Goal: Participate in discussion: Engage in conversation with other users on a specific topic

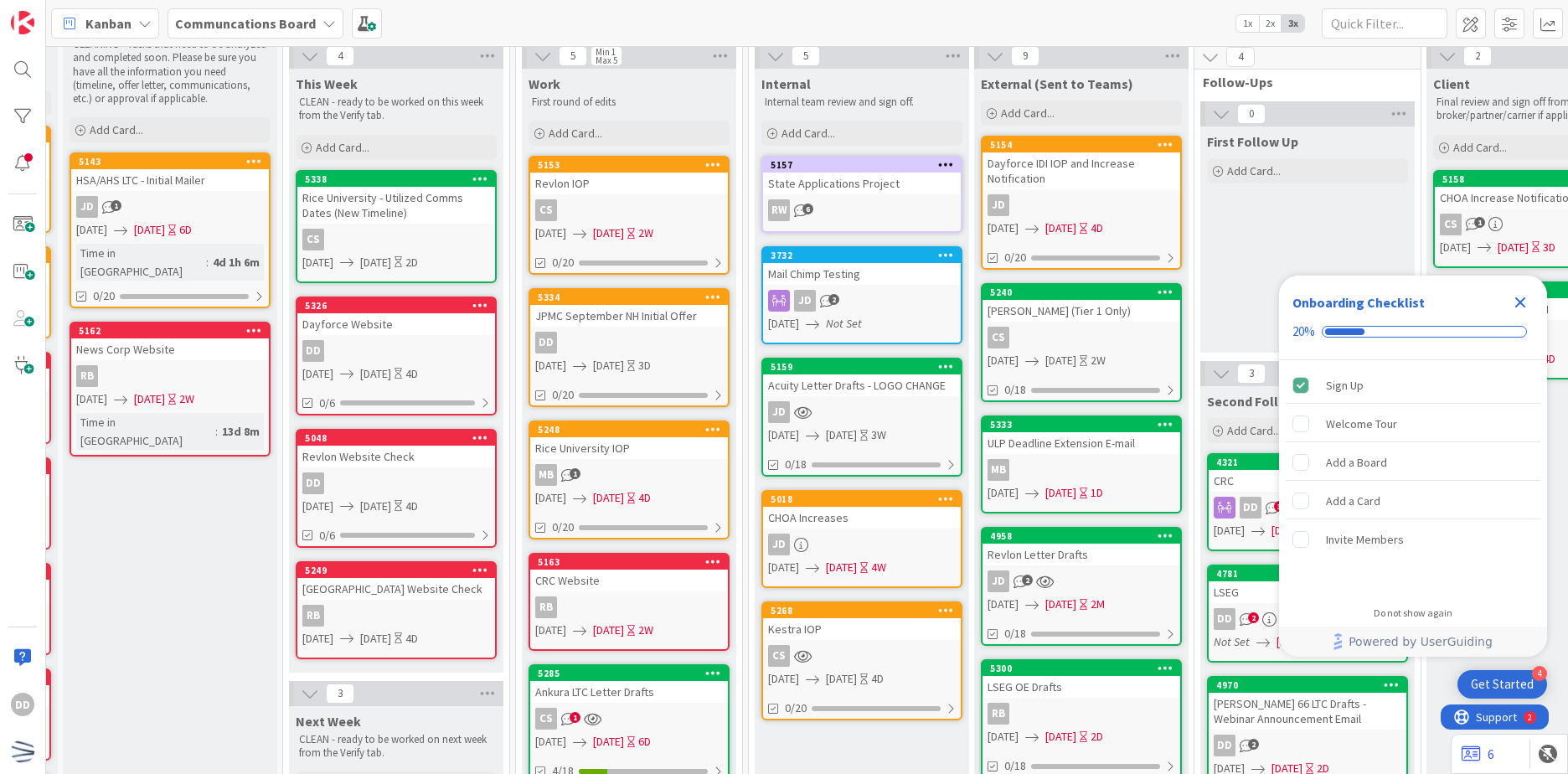
click at [1521, 305] on icon "Close Checklist" at bounding box center [1521, 303] width 20 height 20
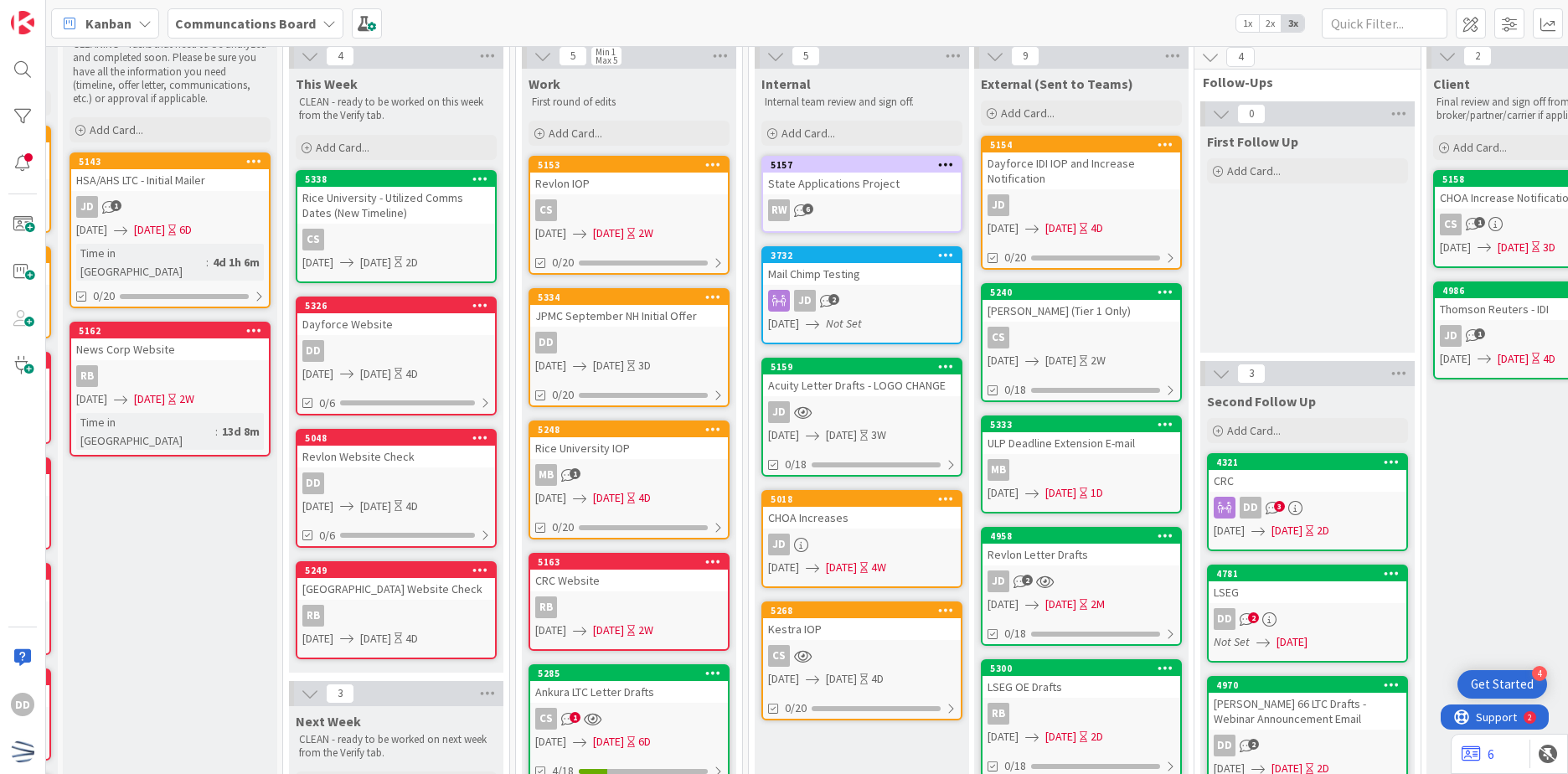
click at [1265, 525] on icon at bounding box center [1257, 531] width 14 height 14
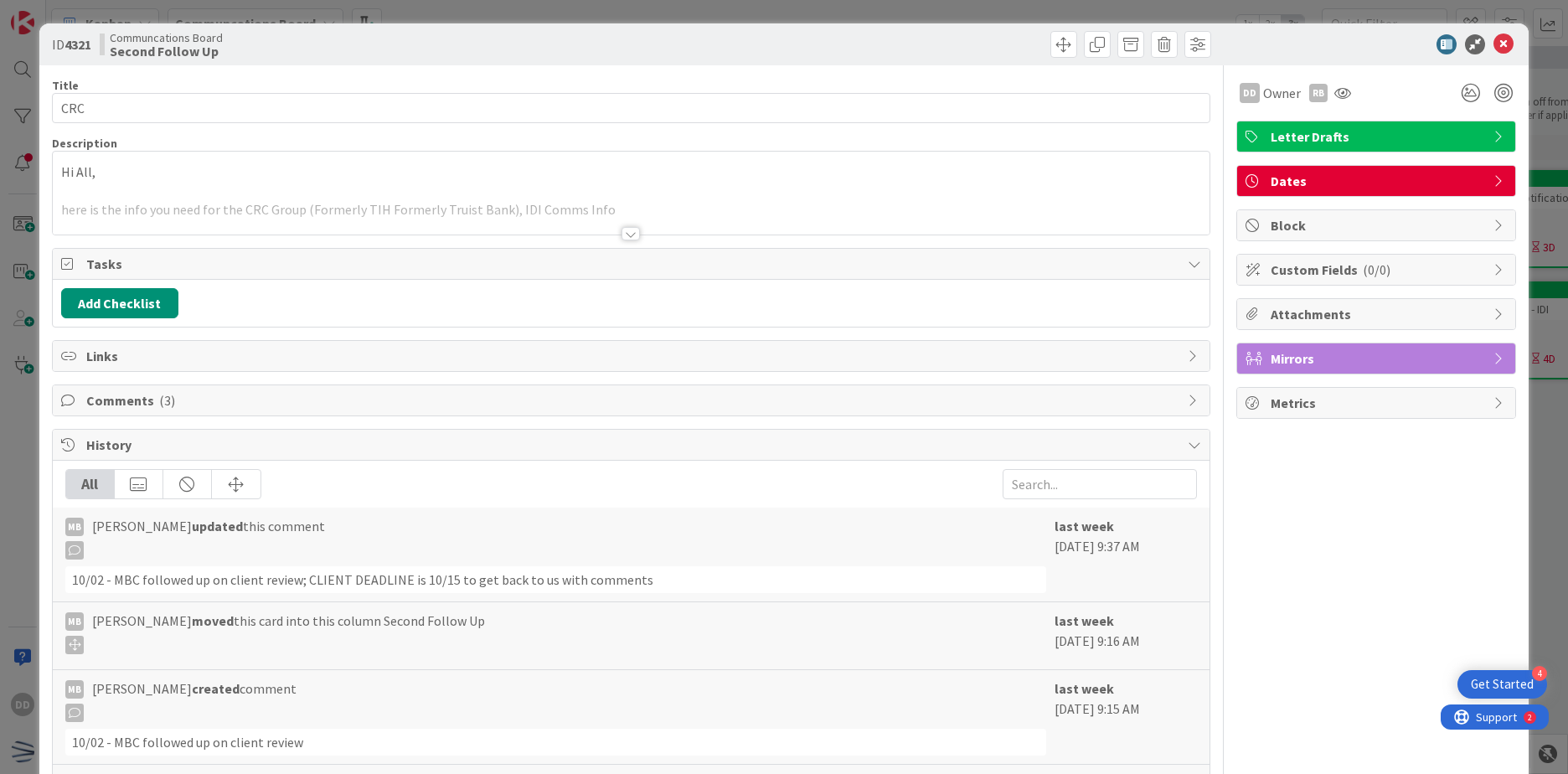
click at [621, 227] on div at bounding box center [630, 233] width 18 height 14
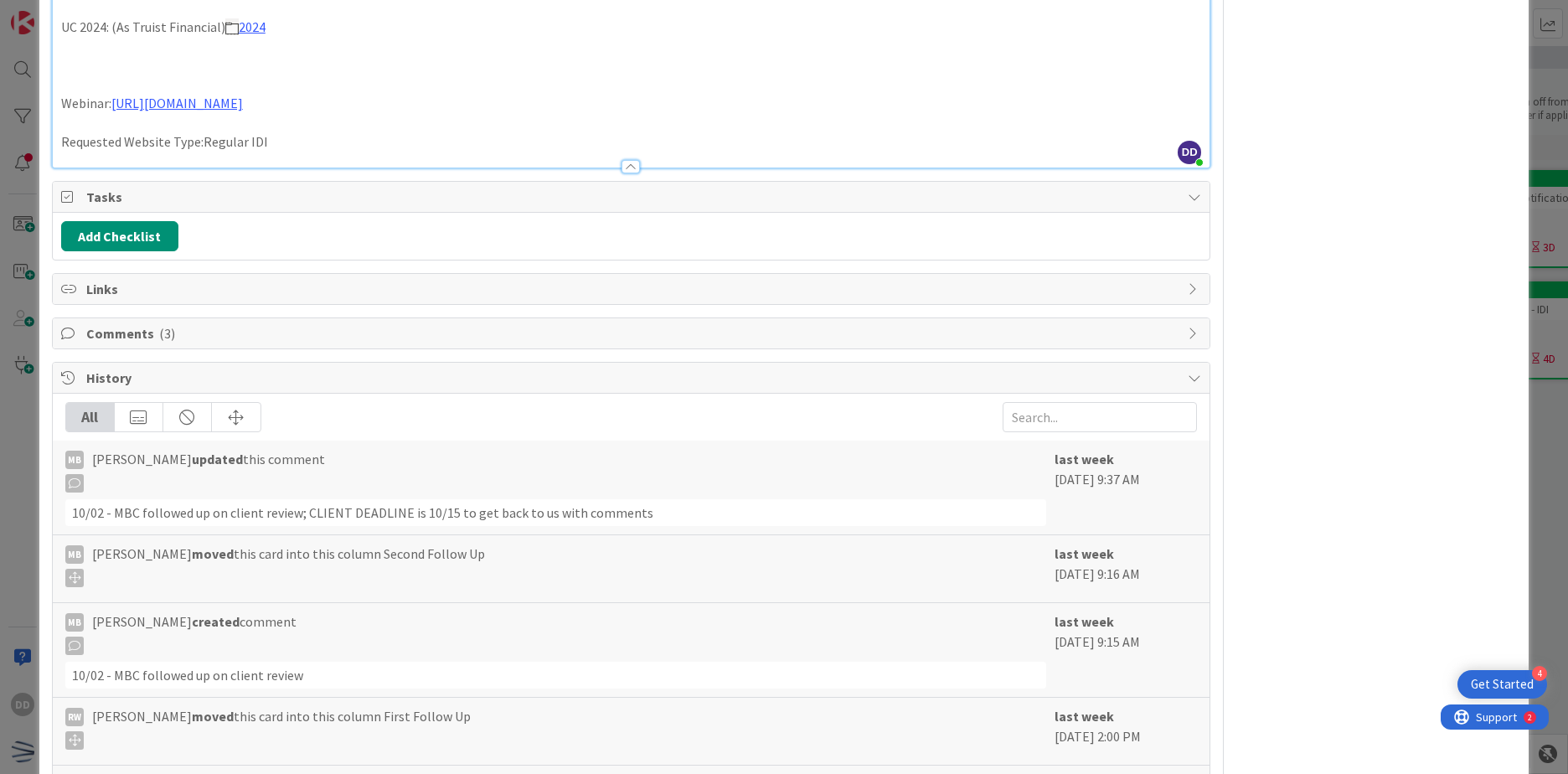
scroll to position [587, 0]
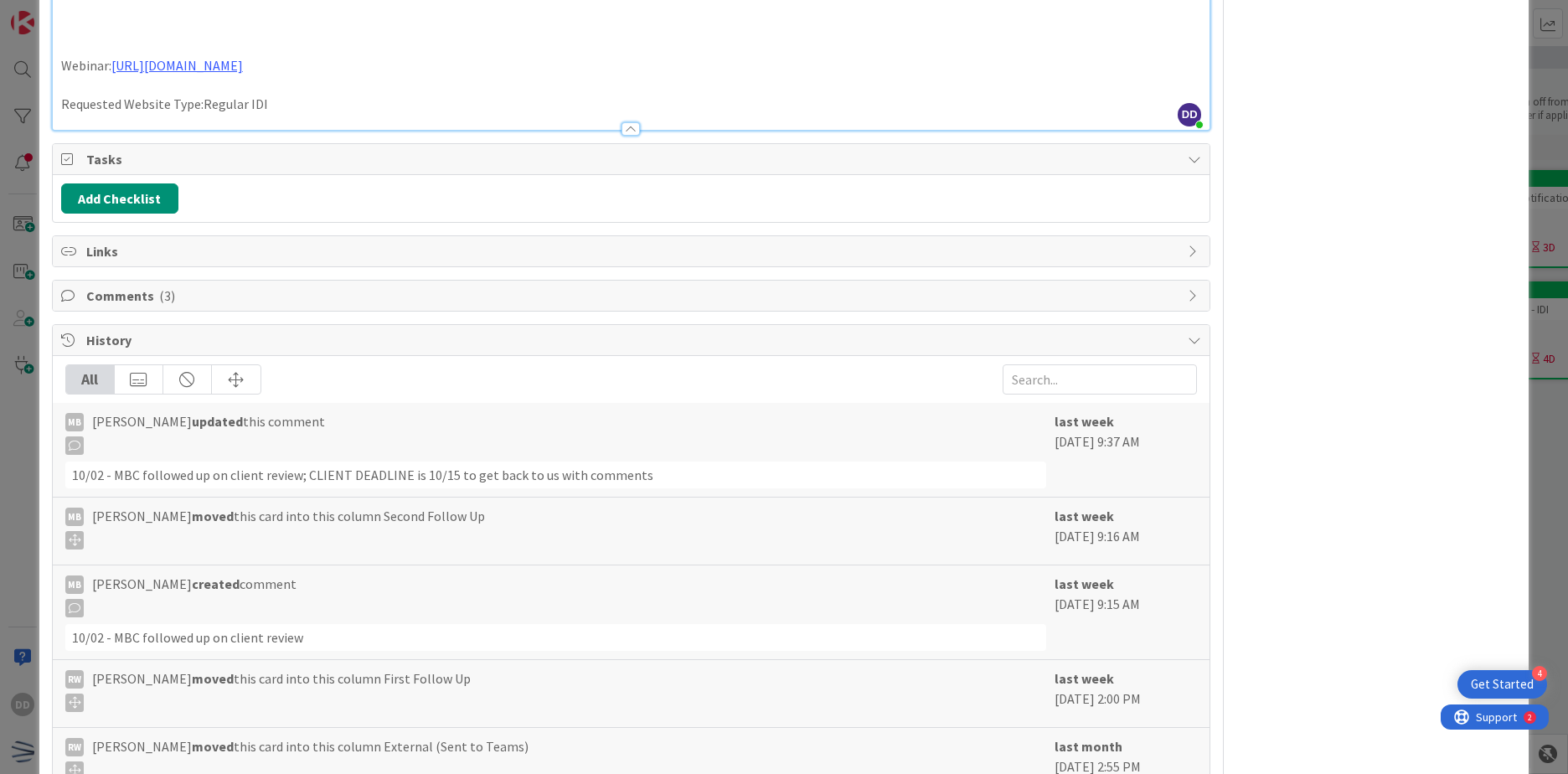
click at [332, 304] on span "Comments ( 3 )" at bounding box center [633, 295] width 1093 height 20
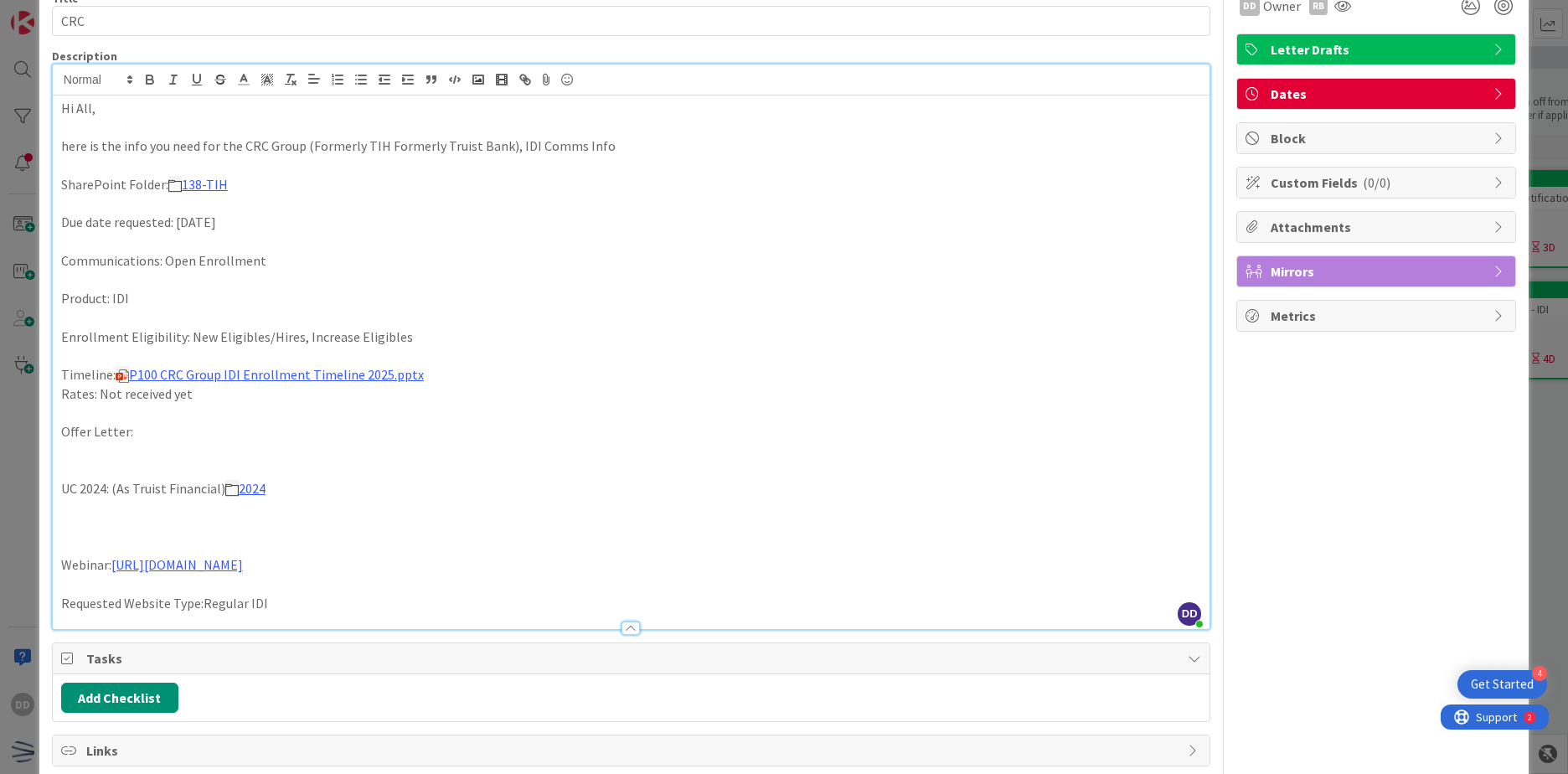
scroll to position [0, 0]
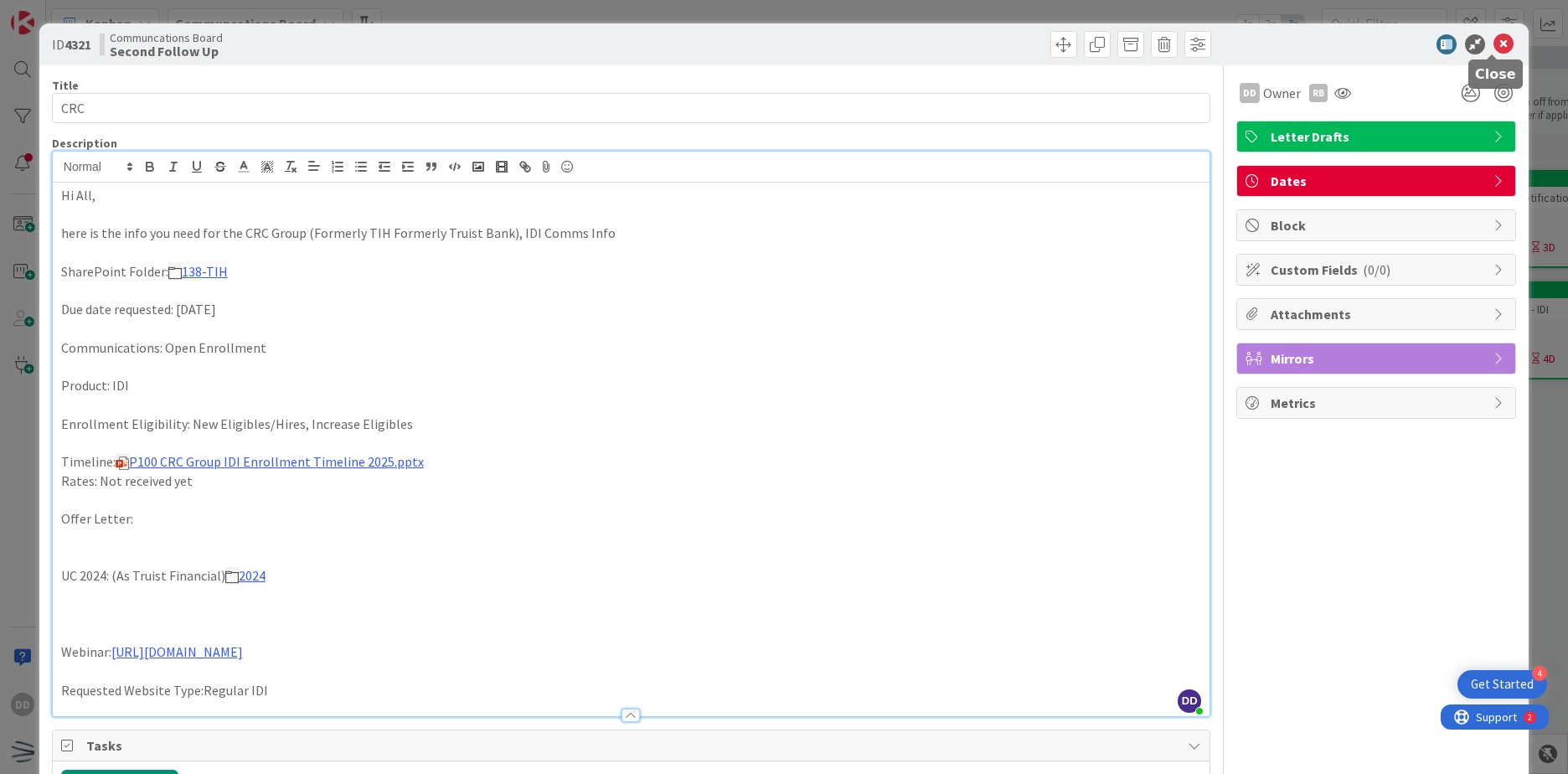
click at [1493, 43] on icon at bounding box center [1503, 45] width 20 height 20
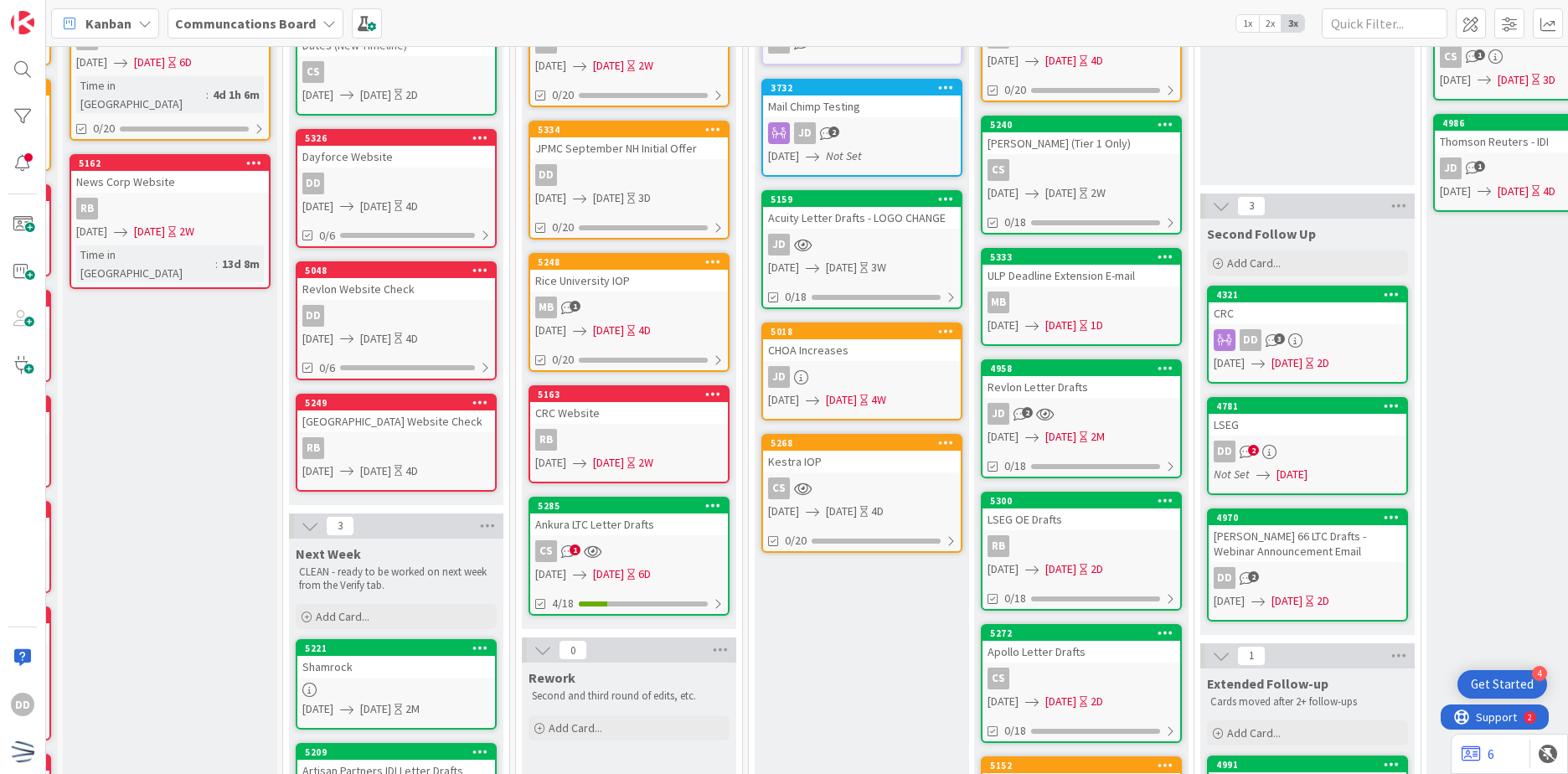
click at [1368, 455] on div "DD 2" at bounding box center [1307, 452] width 198 height 22
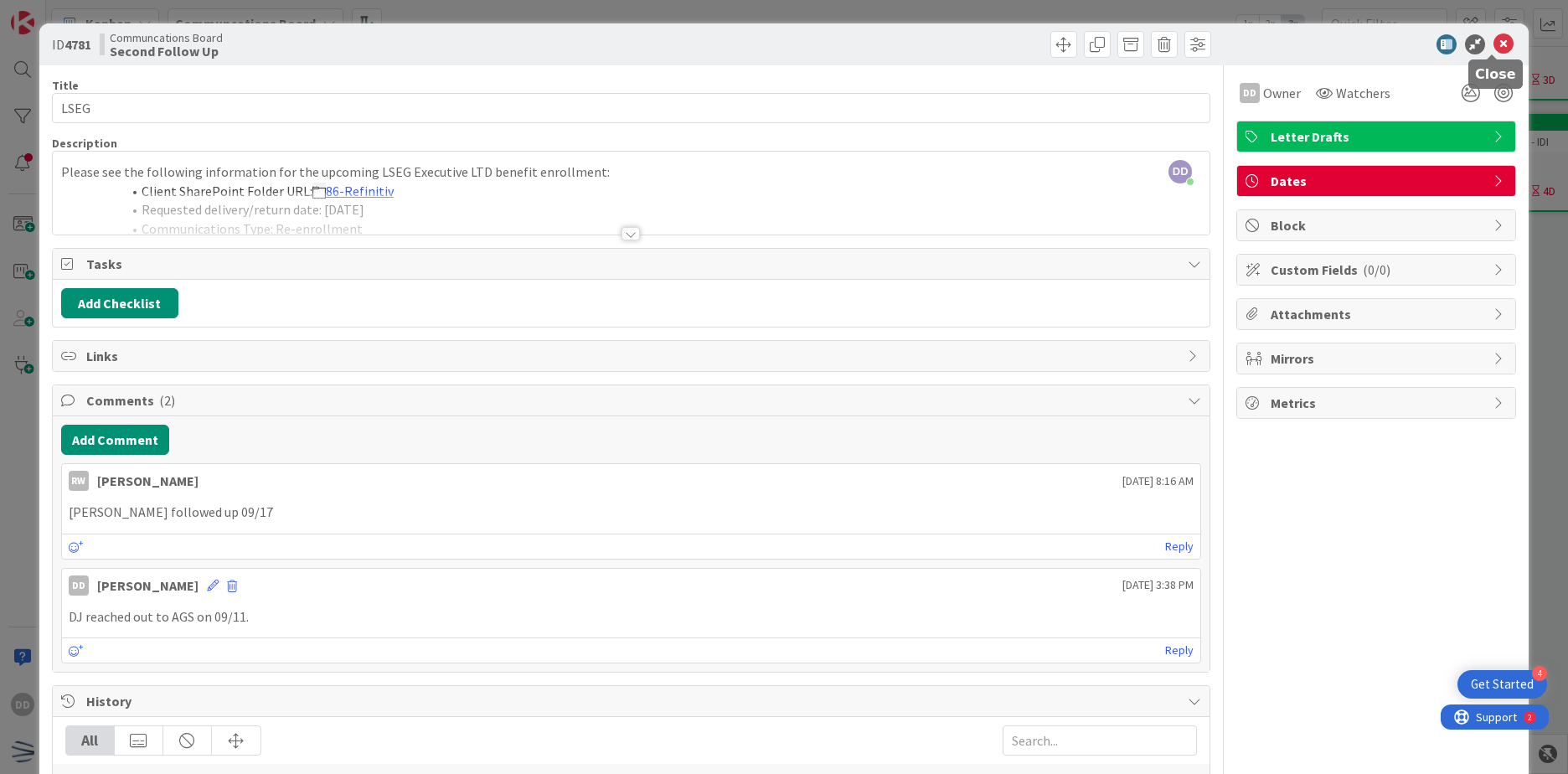
click at [1493, 48] on icon at bounding box center [1503, 45] width 20 height 20
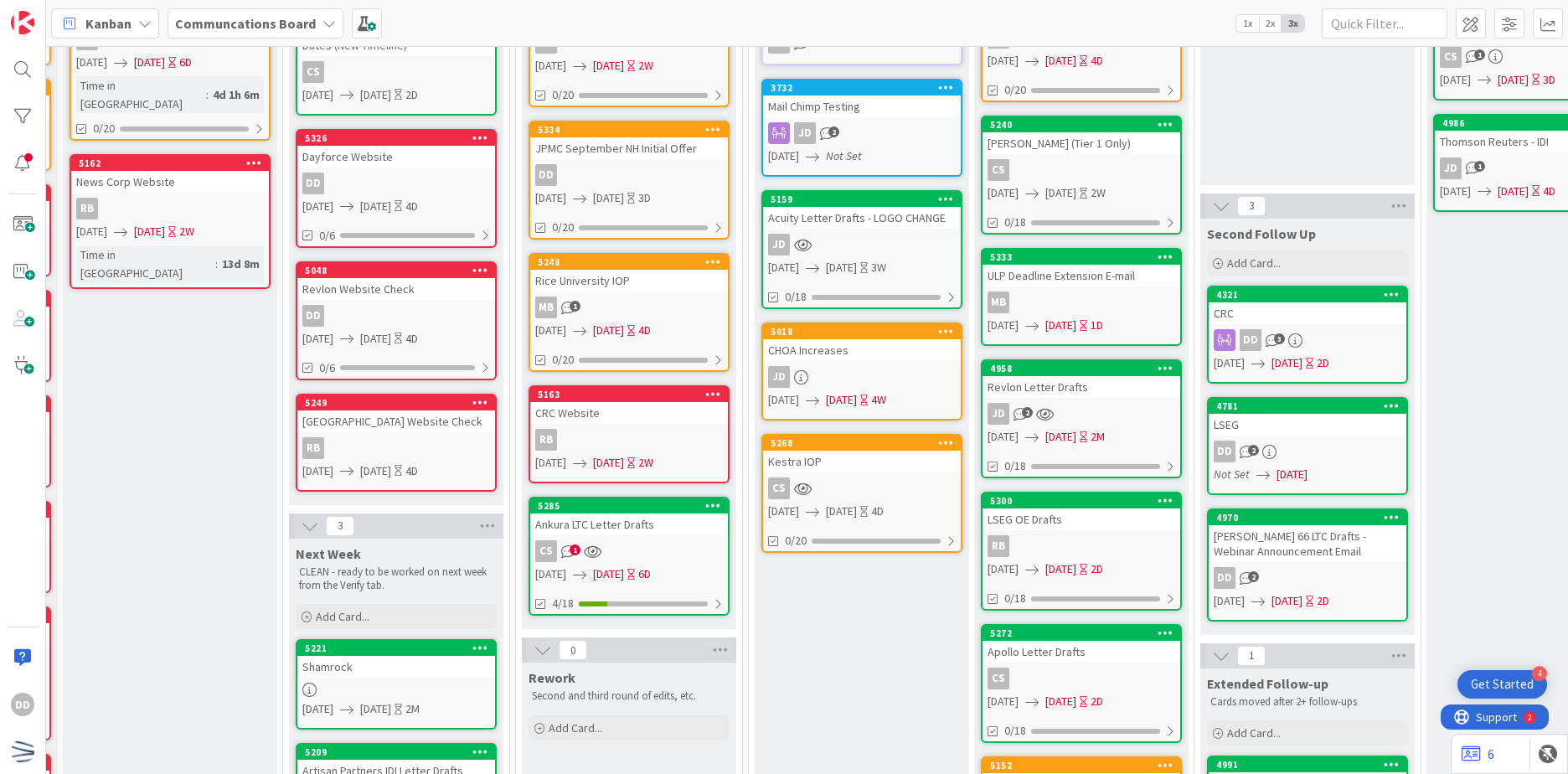
click at [906, 491] on div "CS" at bounding box center [862, 489] width 198 height 22
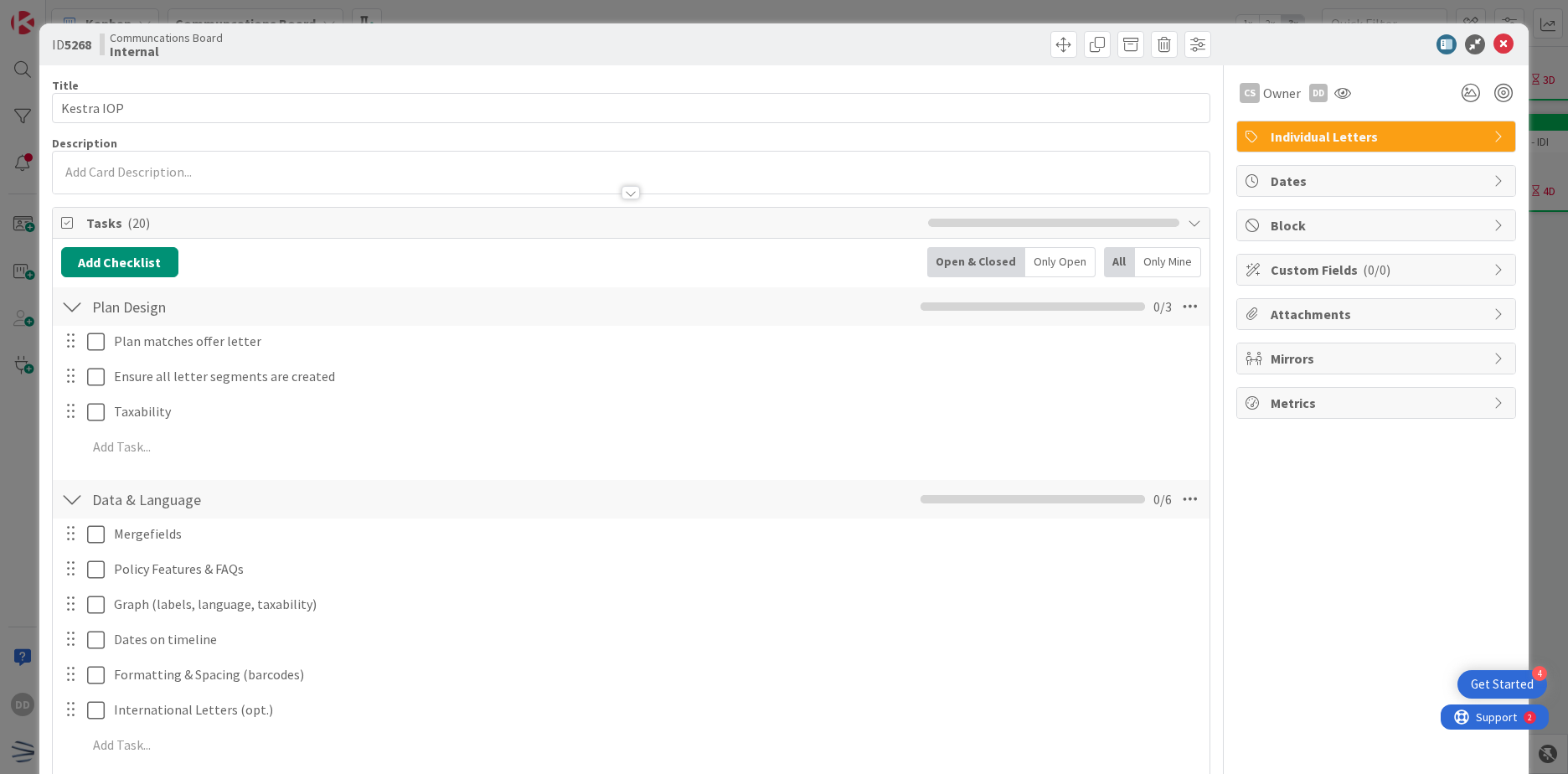
click at [632, 194] on div at bounding box center [630, 192] width 18 height 14
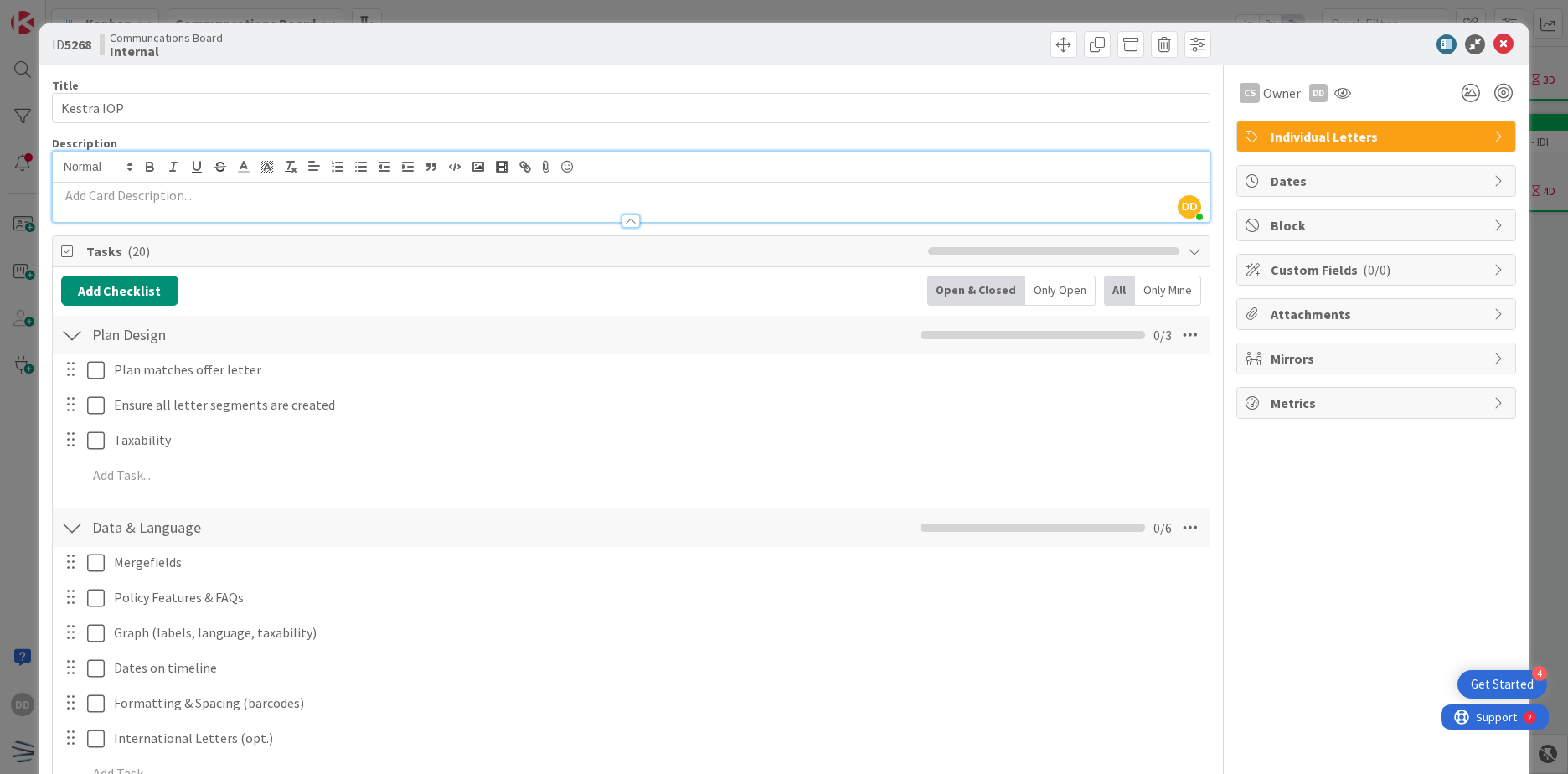
click at [630, 216] on div at bounding box center [630, 221] width 18 height 14
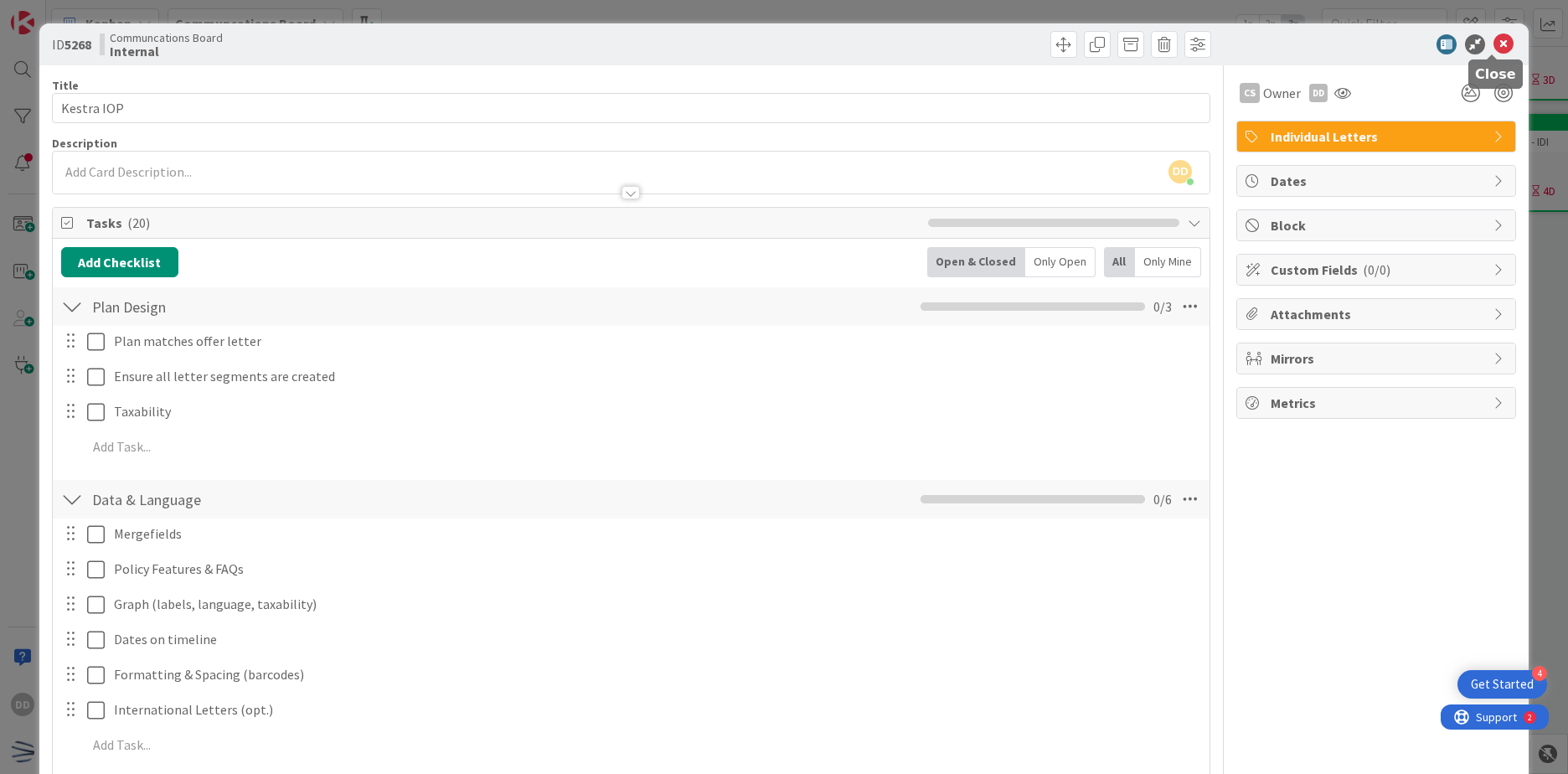
click at [1493, 45] on icon at bounding box center [1503, 45] width 20 height 20
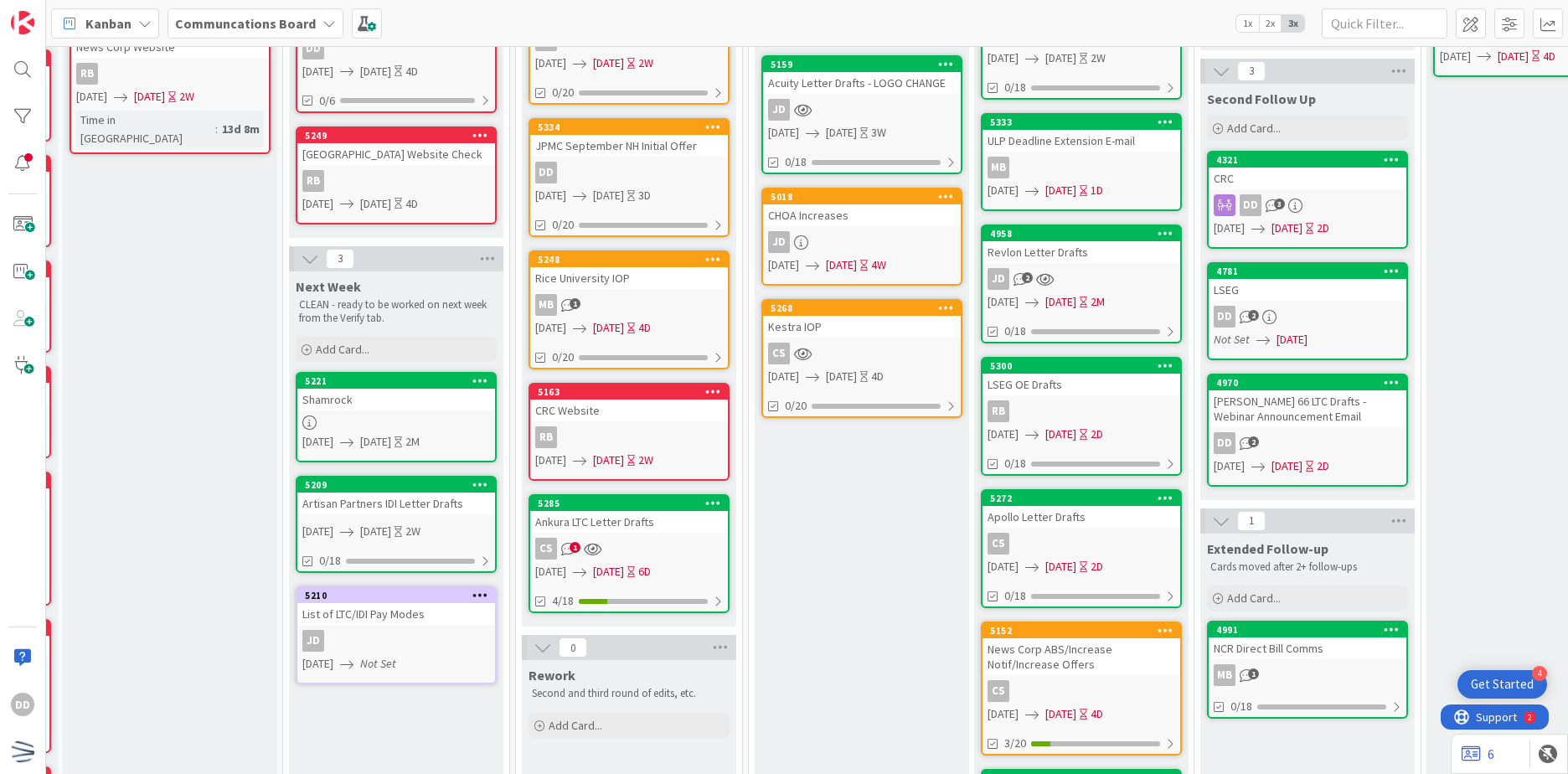
scroll to position [419, 209]
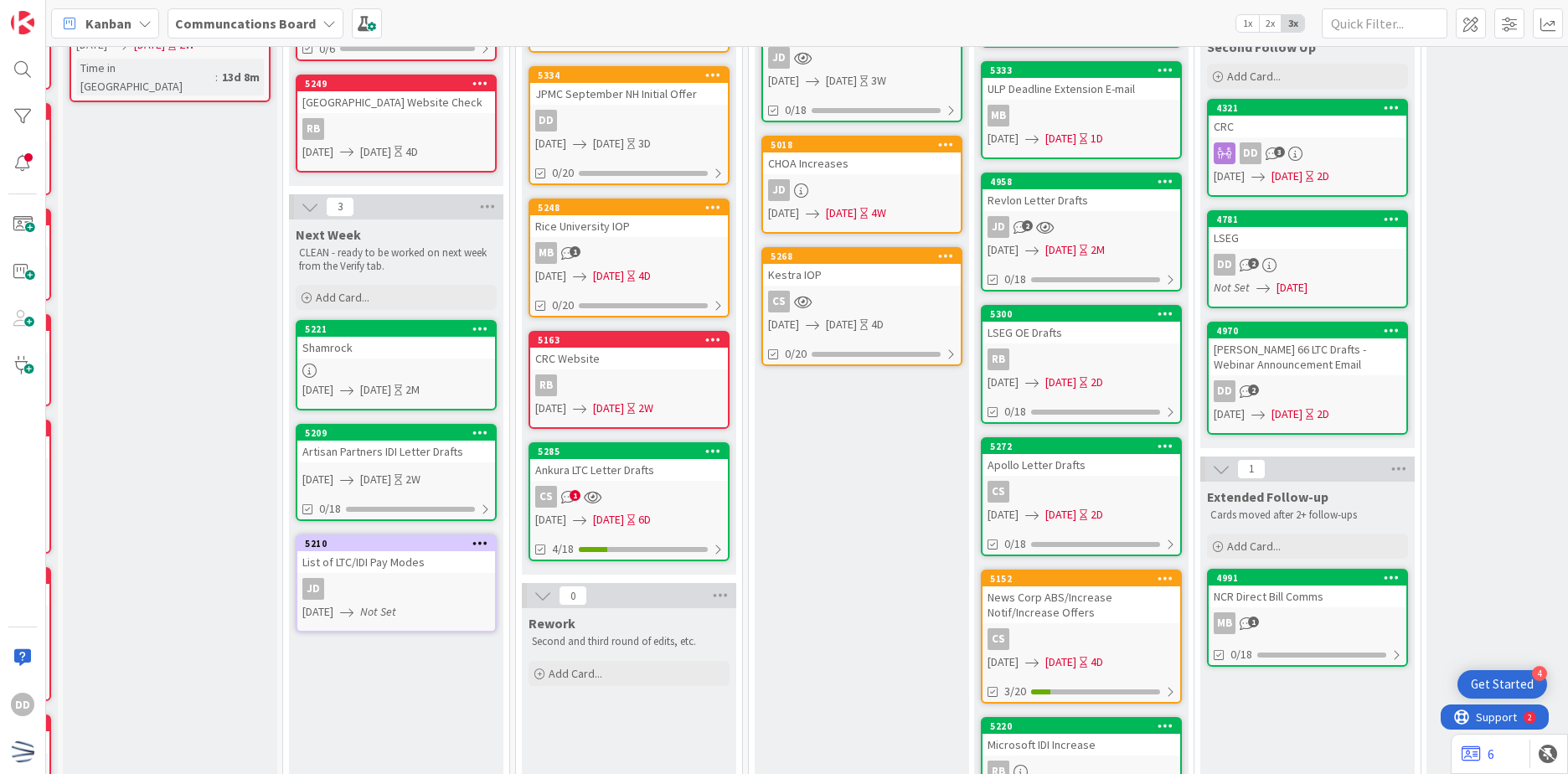
click at [1281, 249] on div "4781 LSEG DD 2 Not Set [DATE]" at bounding box center [1307, 260] width 201 height 98
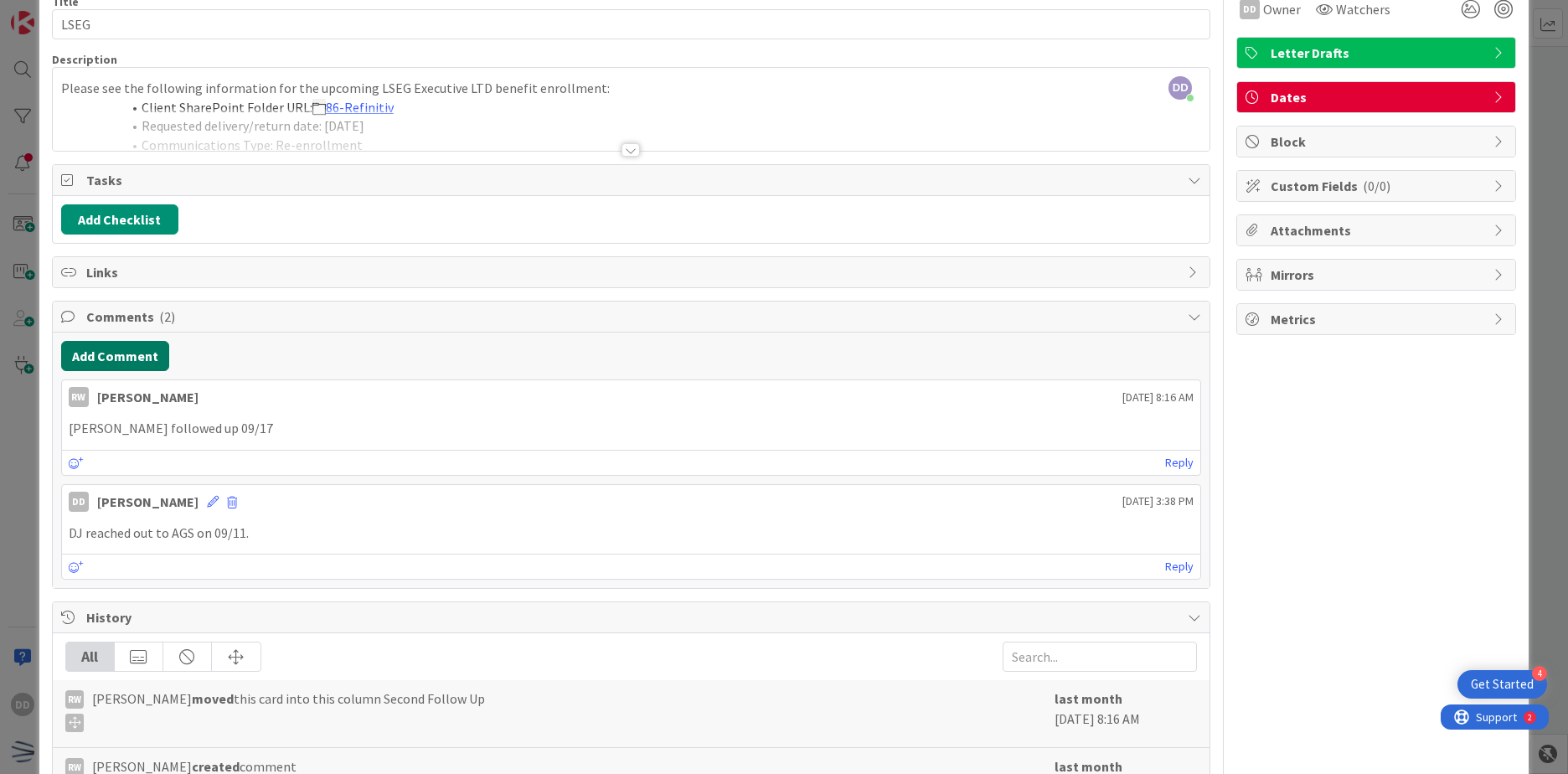
click at [138, 352] on button "Add Comment" at bounding box center [115, 356] width 108 height 30
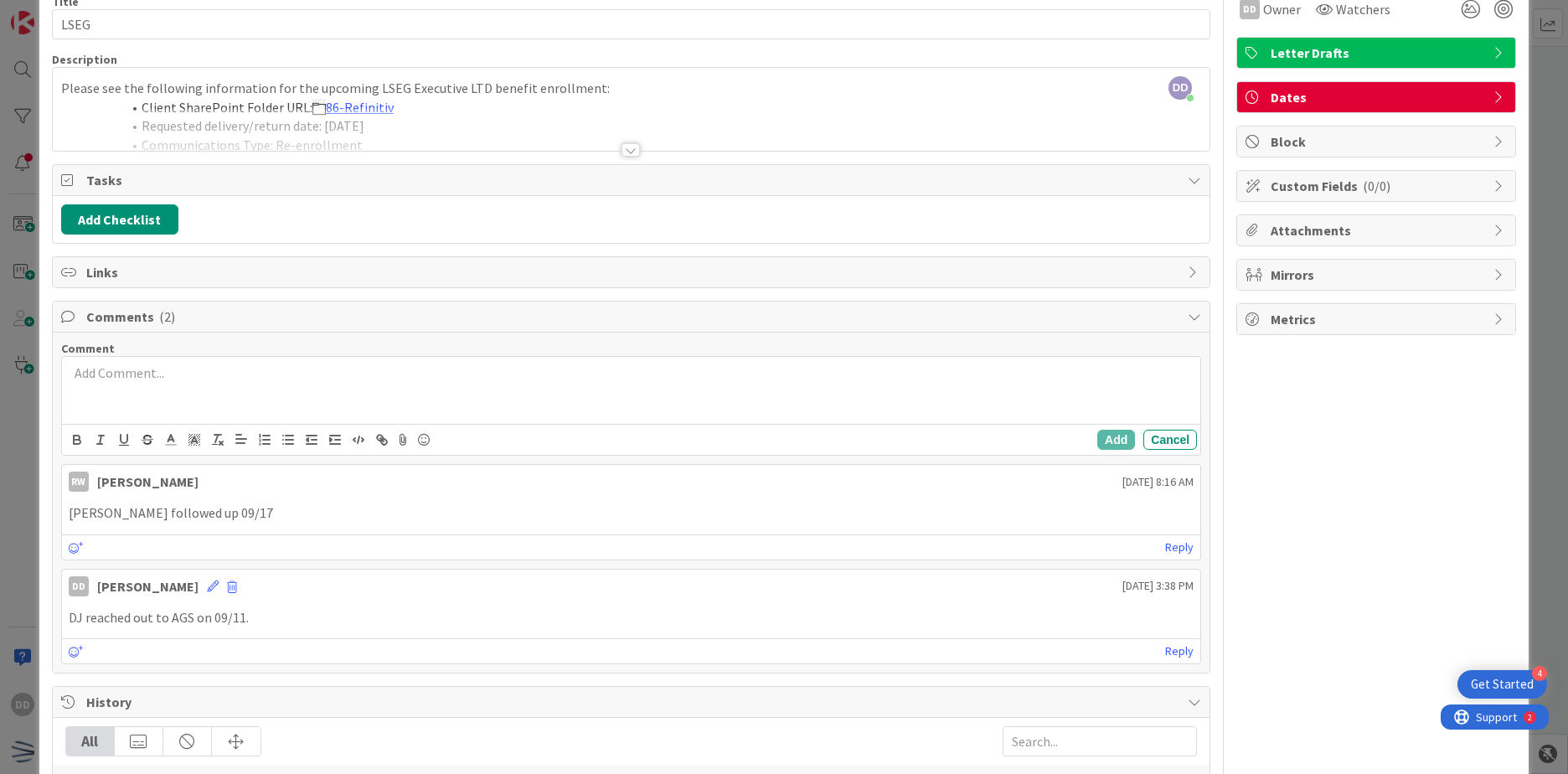
click at [187, 377] on p at bounding box center [630, 373] width 1125 height 19
click at [403, 377] on p at bounding box center [630, 373] width 1125 height 19
click at [321, 378] on p "AGS asked for us to draft OE comm on 10/01 due 10/03" at bounding box center [630, 373] width 1125 height 19
drag, startPoint x: 340, startPoint y: 377, endPoint x: 313, endPoint y: 377, distance: 27.0
click at [313, 377] on p "AGS asked for us to draft OE comm on 10/01 due 10/03" at bounding box center [630, 373] width 1125 height 19
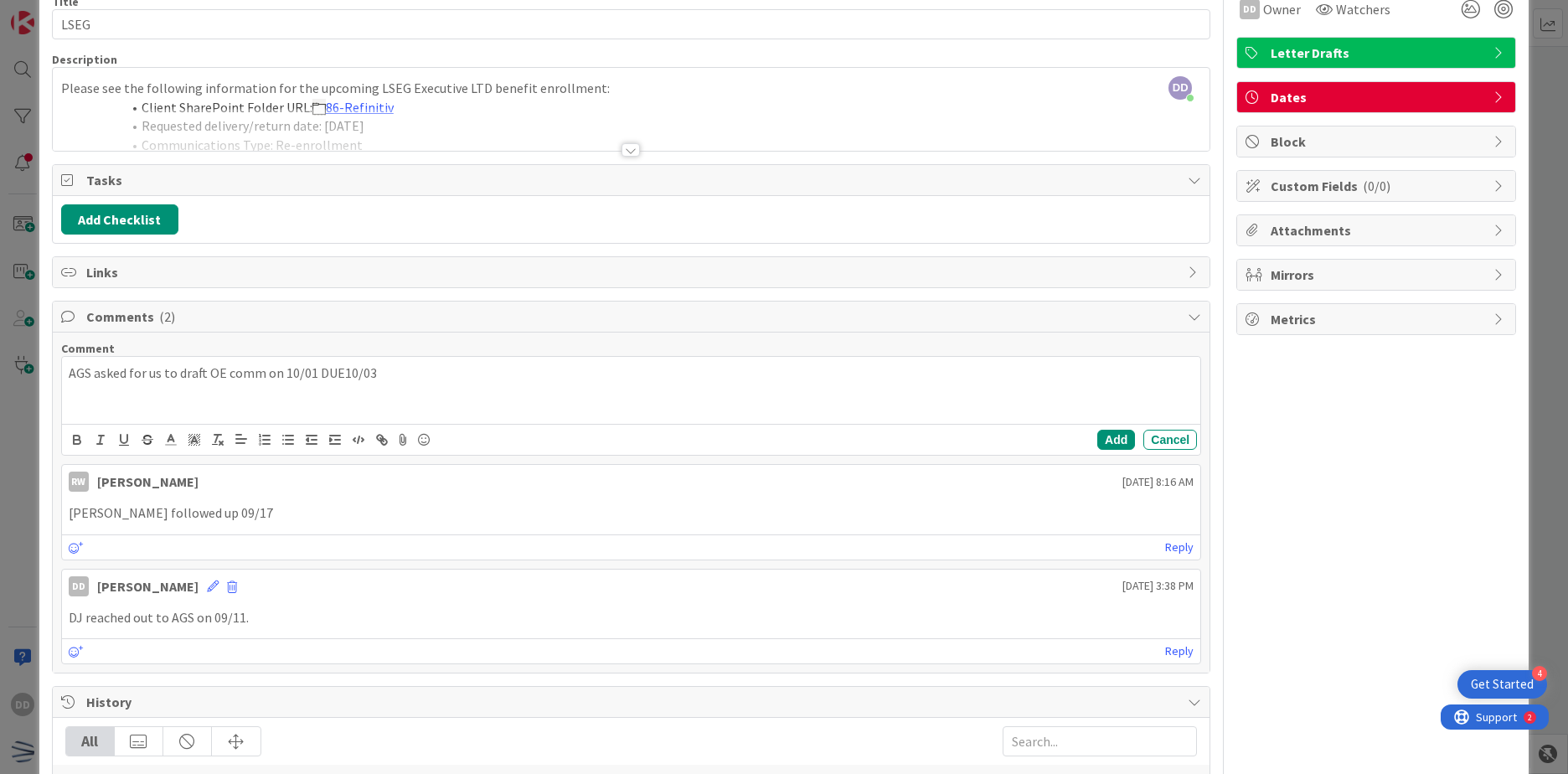
click at [400, 375] on p "AGS asked for us to draft OE comm on 10/01 DUE10/03" at bounding box center [630, 373] width 1125 height 19
drag, startPoint x: 400, startPoint y: 375, endPoint x: 55, endPoint y: 382, distance: 345.1
click at [55, 382] on div "Comment AGS asked for us to draft OE comm on 10/01 DUE10/03 Add Cancel RW [PERS…" at bounding box center [631, 502] width 1157 height 340
click at [203, 383] on div "AGS asked for us to draft OE comm on 10/01 DUE10/03" at bounding box center [630, 391] width 1138 height 67
click at [512, 379] on p "AGS asked for us to draft OE comm on 10/01 DUE10/03" at bounding box center [630, 373] width 1125 height 19
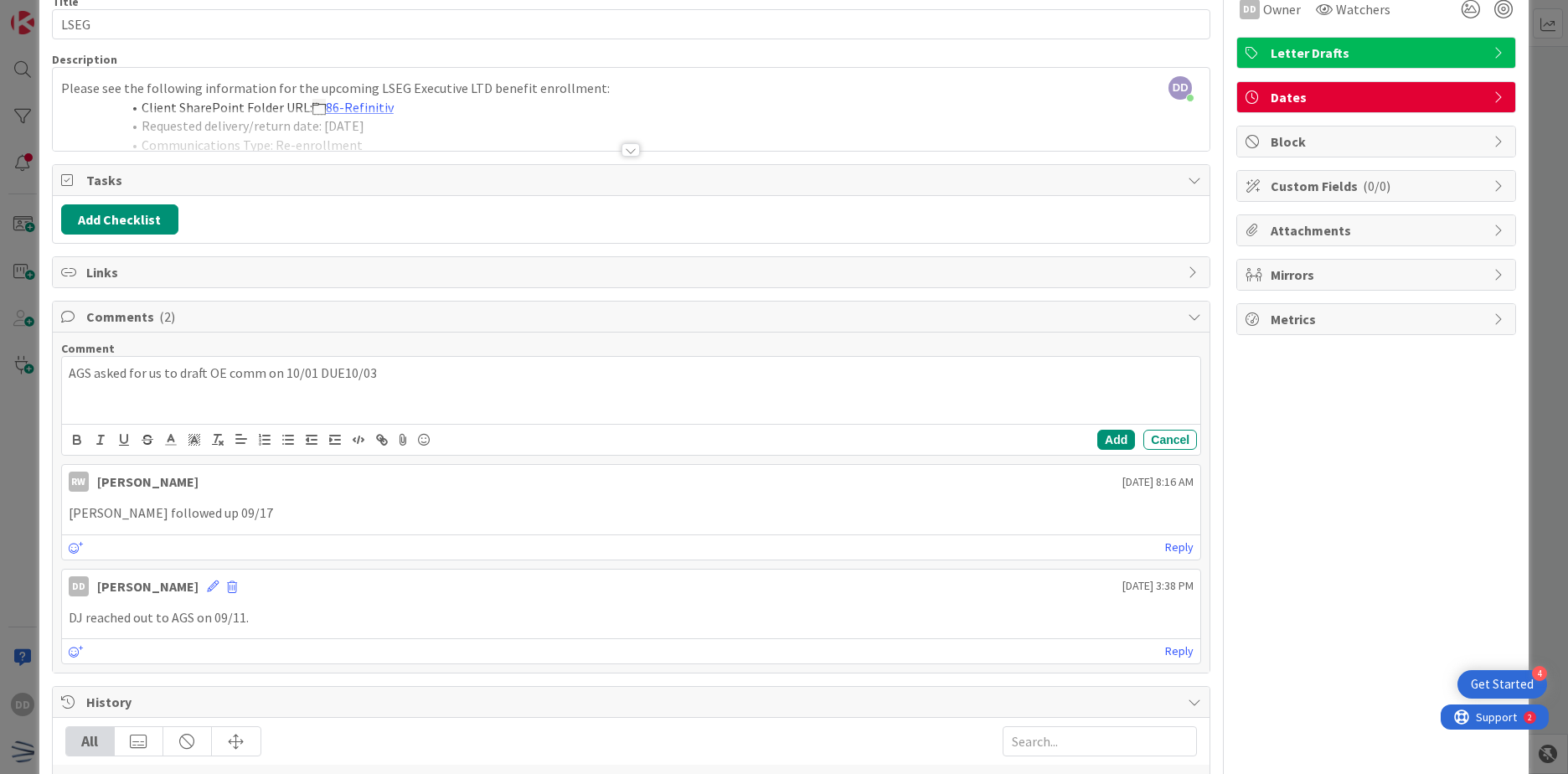
click at [342, 369] on p "AGS asked for us to draft OE comm on 10/01 DUE10/03" at bounding box center [630, 373] width 1125 height 19
click at [338, 373] on p "AGS asked for us to draft OE comm on 10/01 DUE10/03" at bounding box center [630, 373] width 1125 height 19
click at [1097, 447] on button "Add" at bounding box center [1115, 440] width 37 height 20
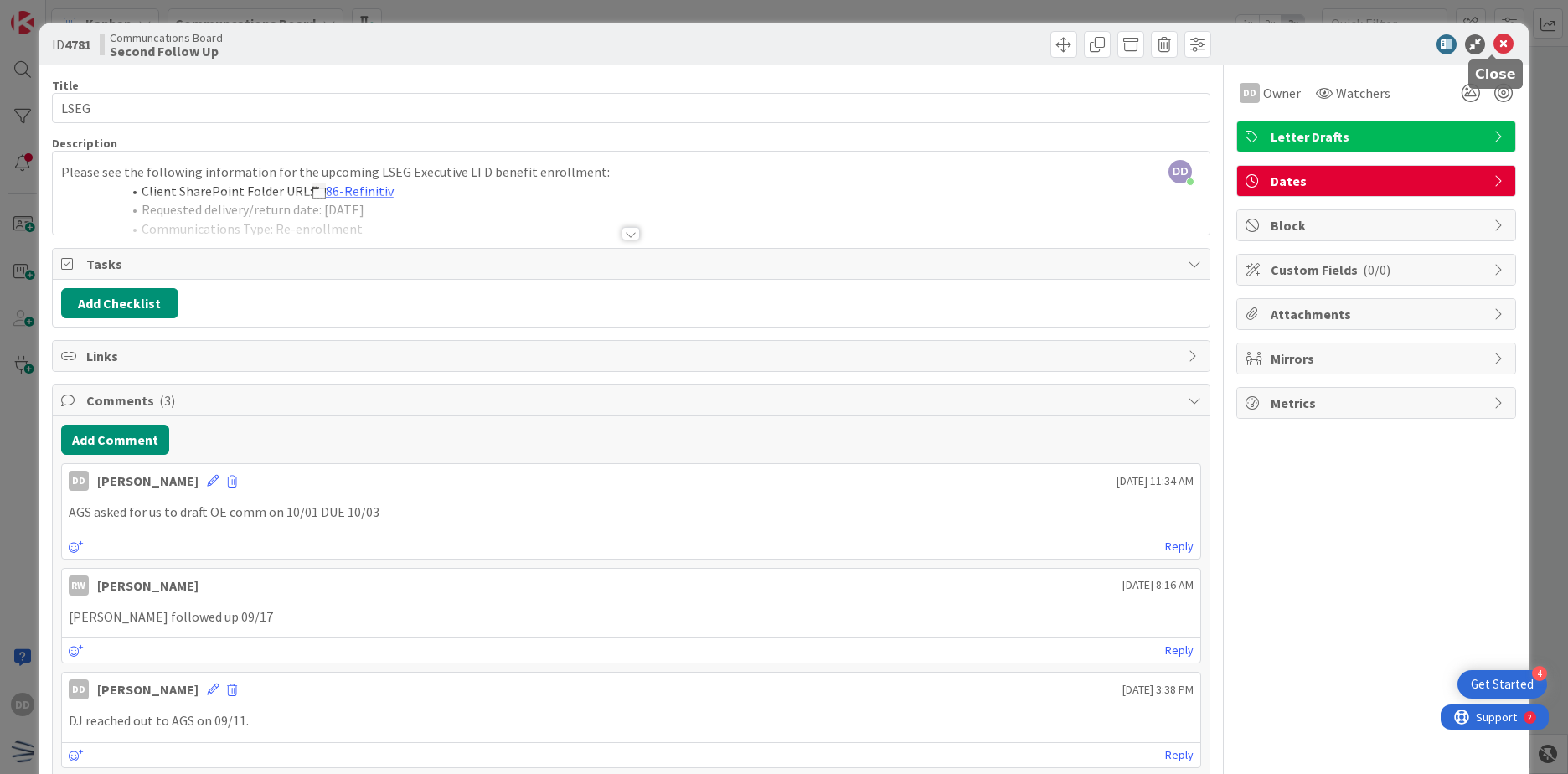
click at [1493, 44] on icon at bounding box center [1503, 45] width 20 height 20
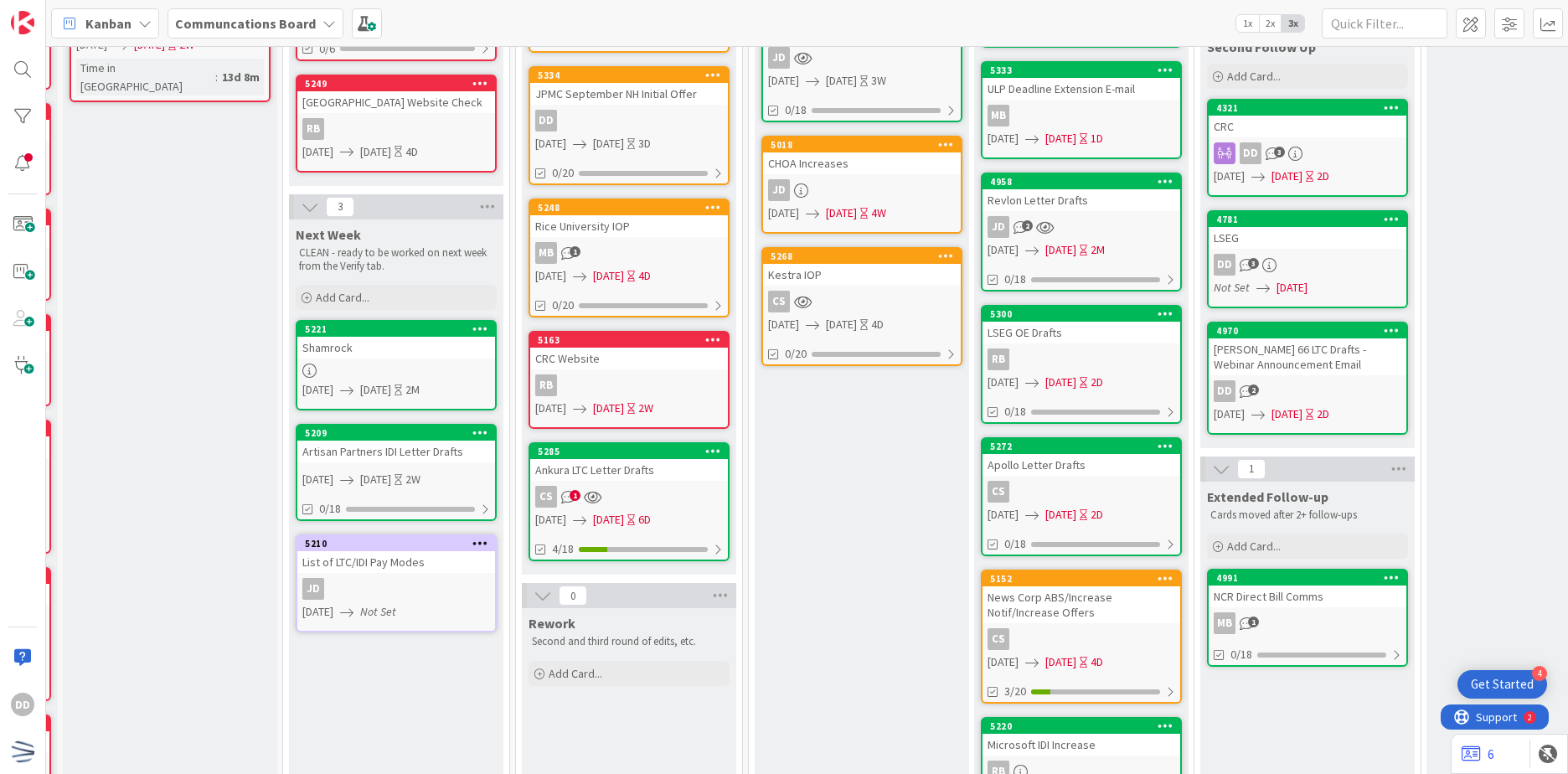
scroll to position [335, 209]
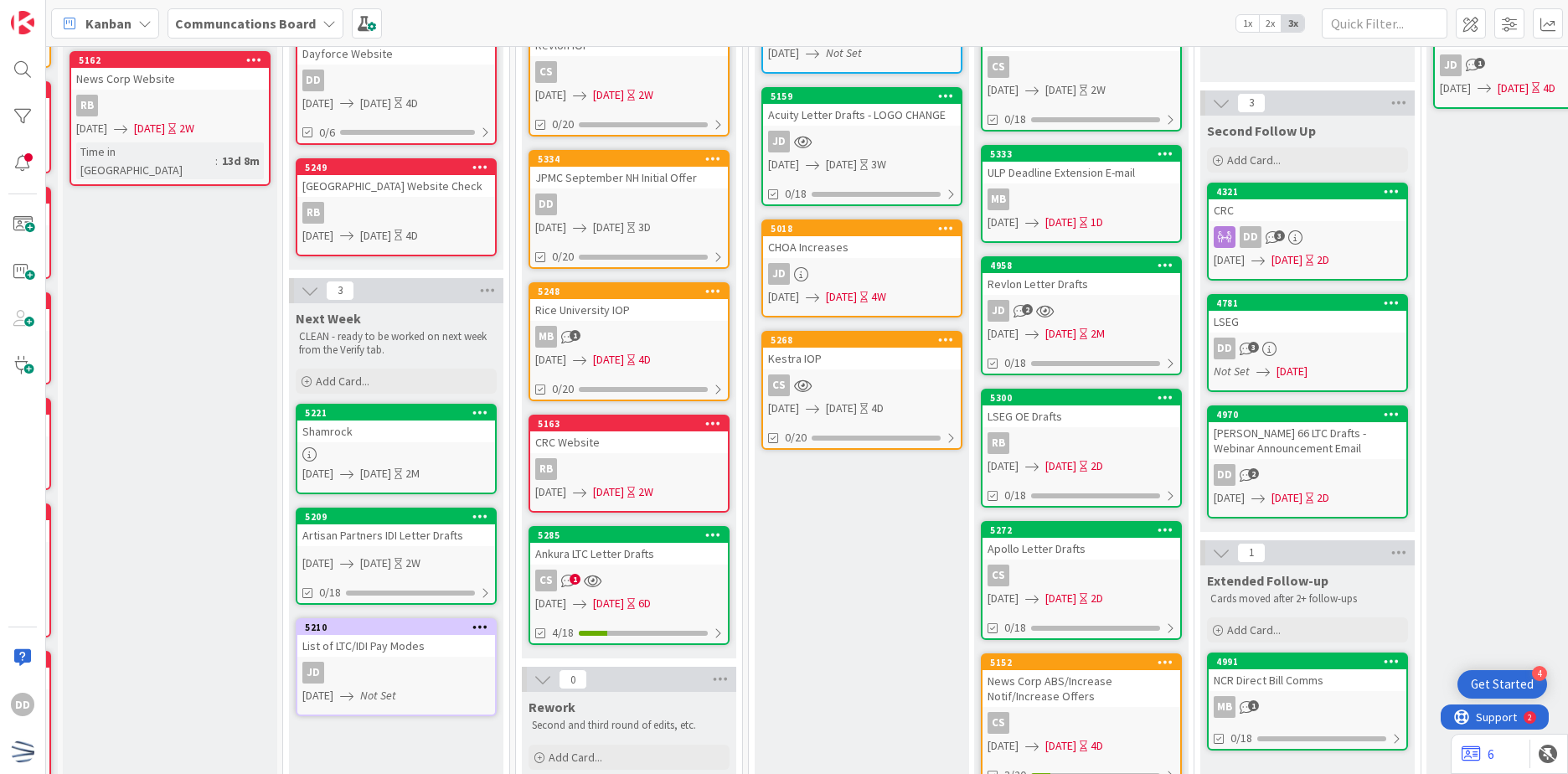
click at [1328, 224] on div "4321 CRC DD 3 [DATE] [DATE] 2D" at bounding box center [1307, 232] width 201 height 98
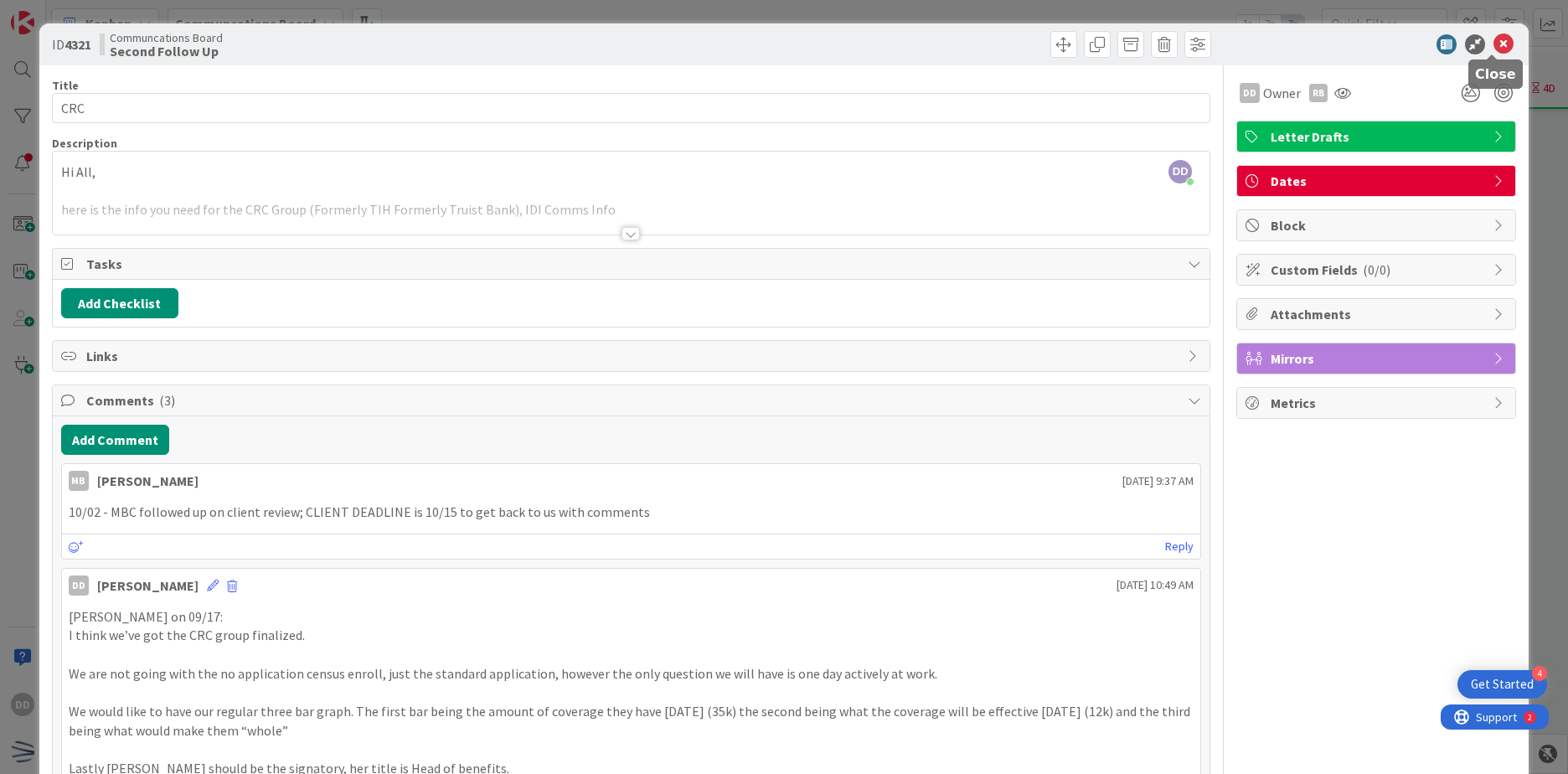
click at [1493, 46] on icon at bounding box center [1503, 45] width 20 height 20
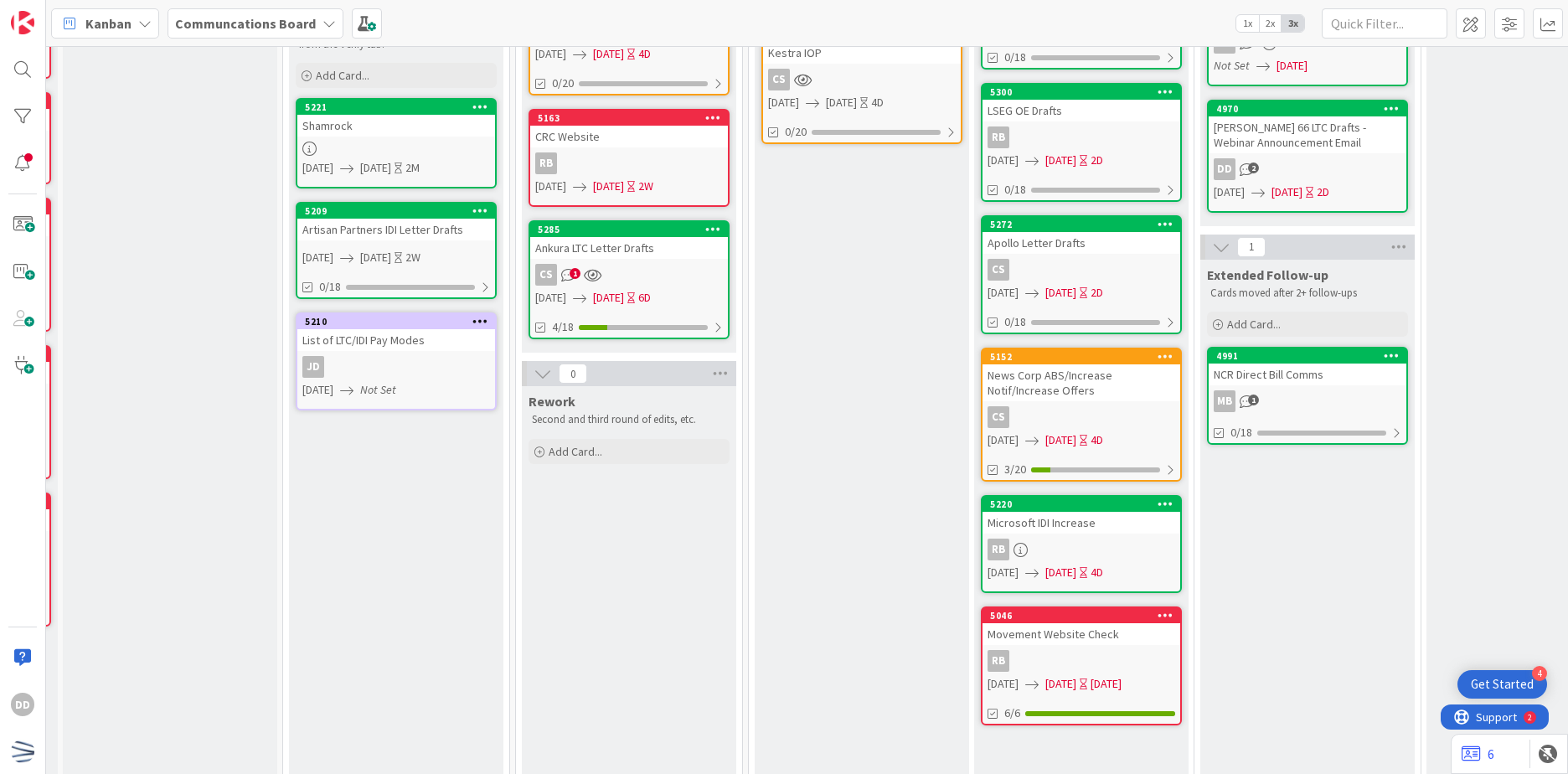
scroll to position [670, 209]
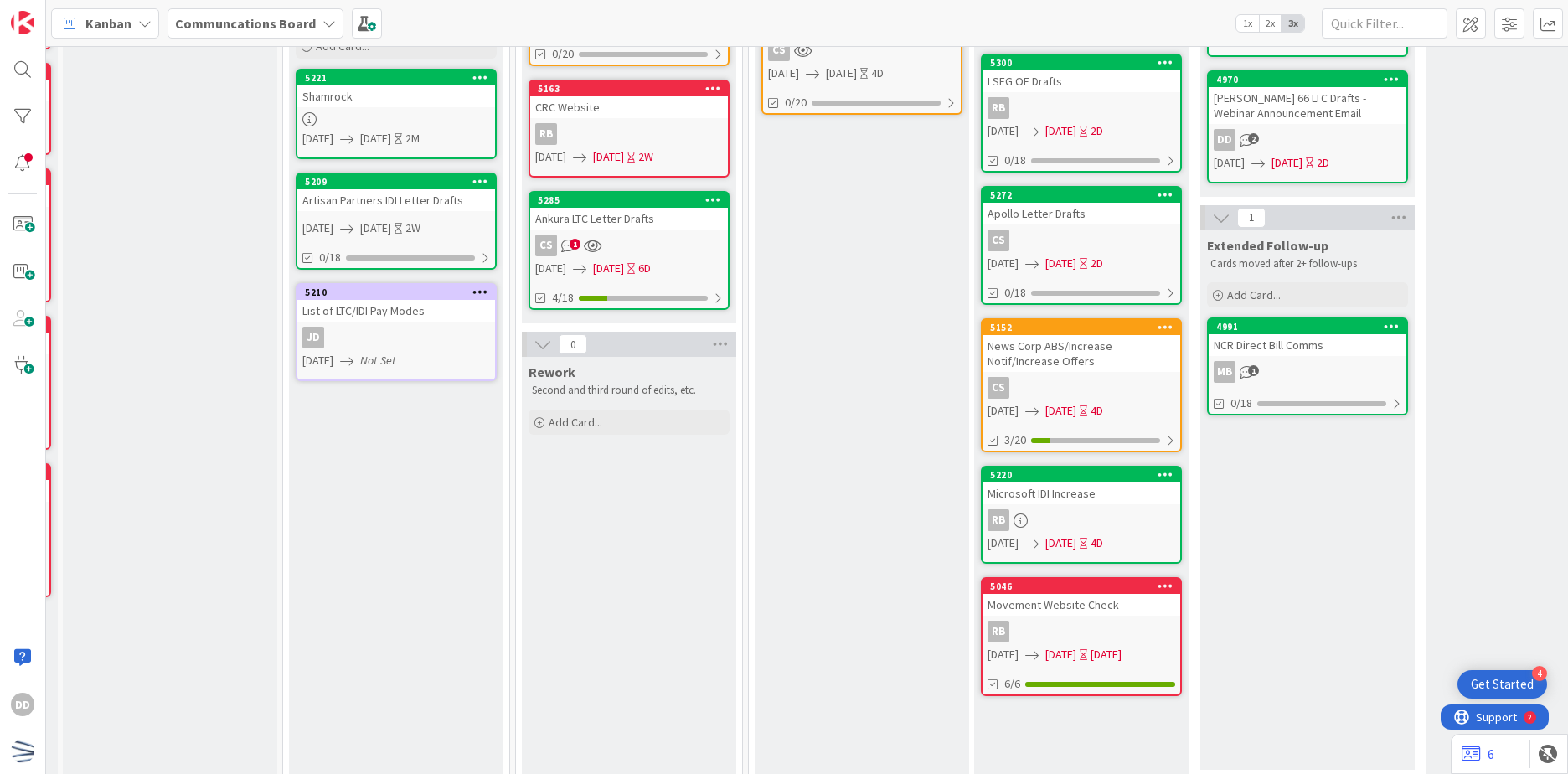
click at [1147, 487] on div "Microsoft IDI Increase" at bounding box center [1081, 494] width 198 height 22
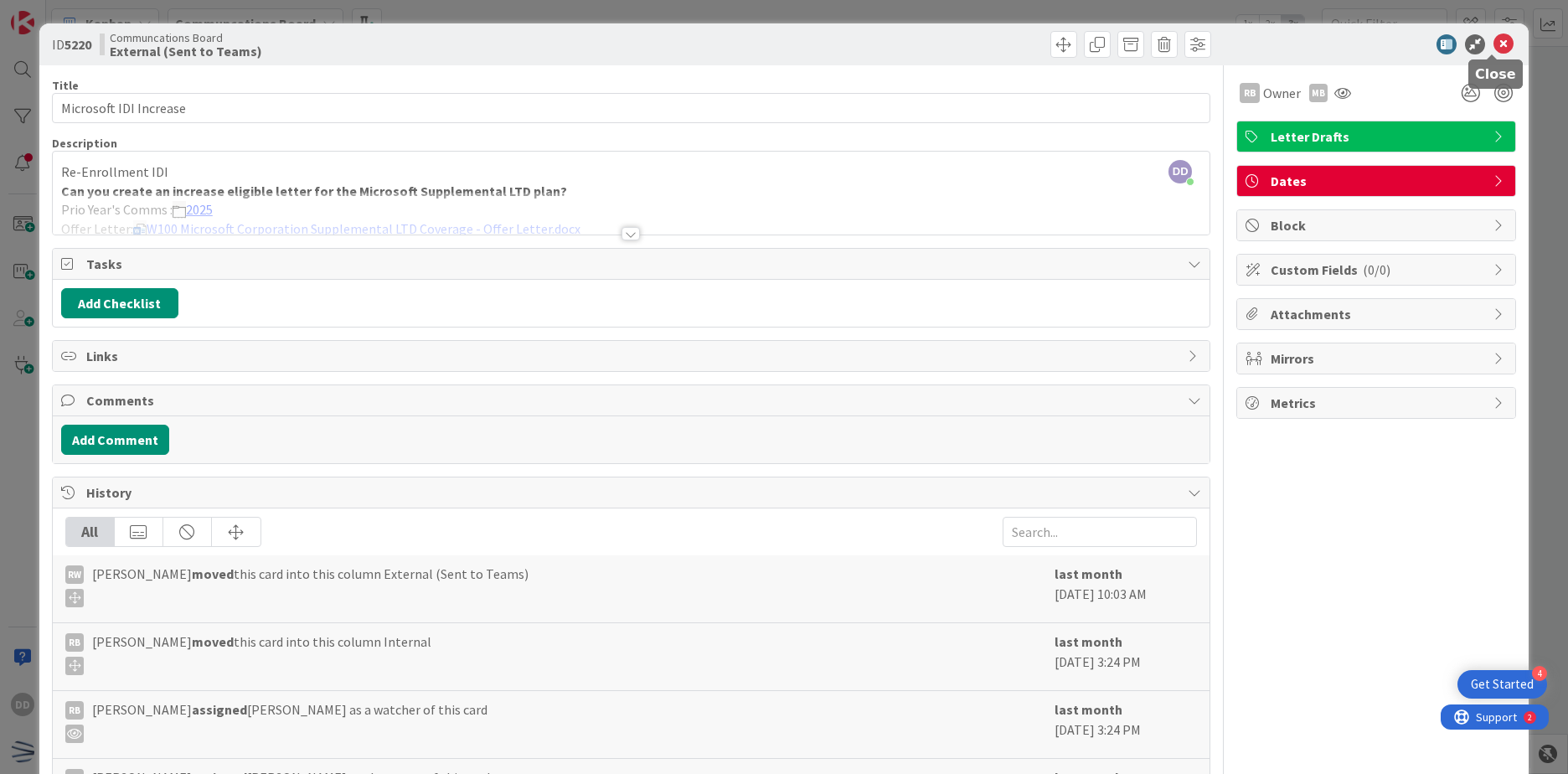
click at [1493, 40] on icon at bounding box center [1503, 45] width 20 height 20
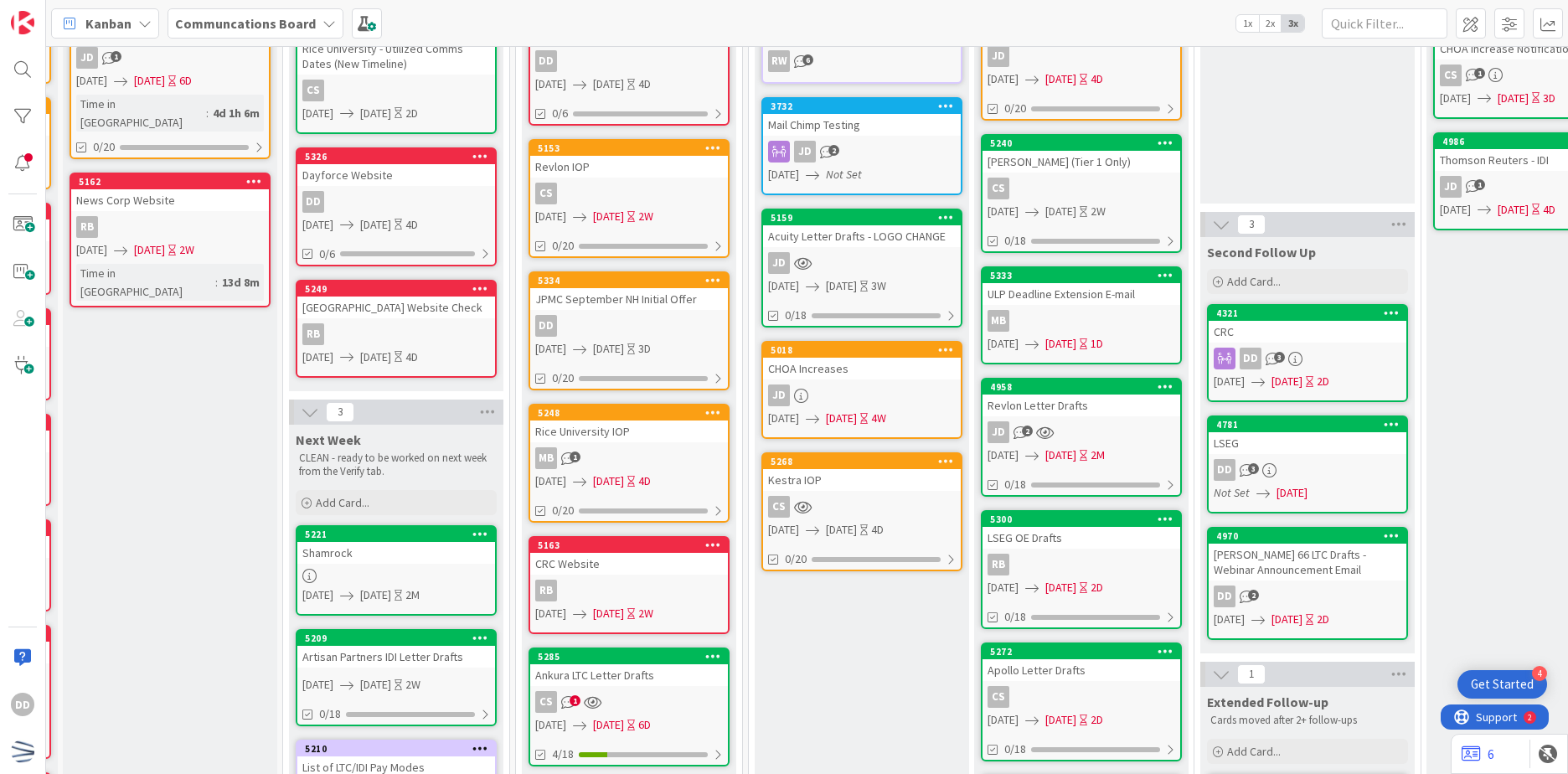
scroll to position [335, 209]
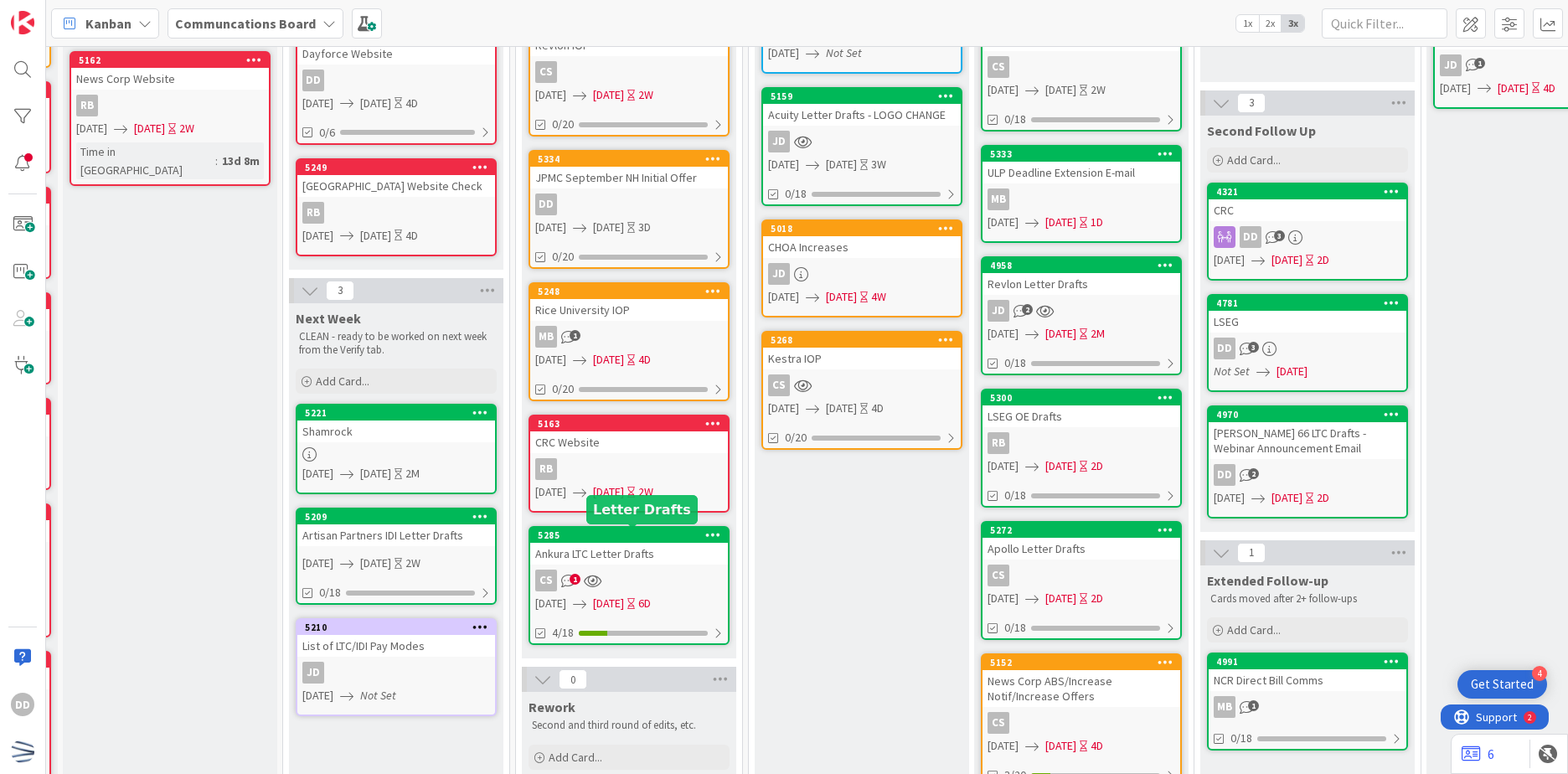
click at [682, 567] on div "5285 Ankura LTC Letter Drafts CS 1 [DATE] [DATE] 6D 4/18" at bounding box center [629, 585] width 201 height 119
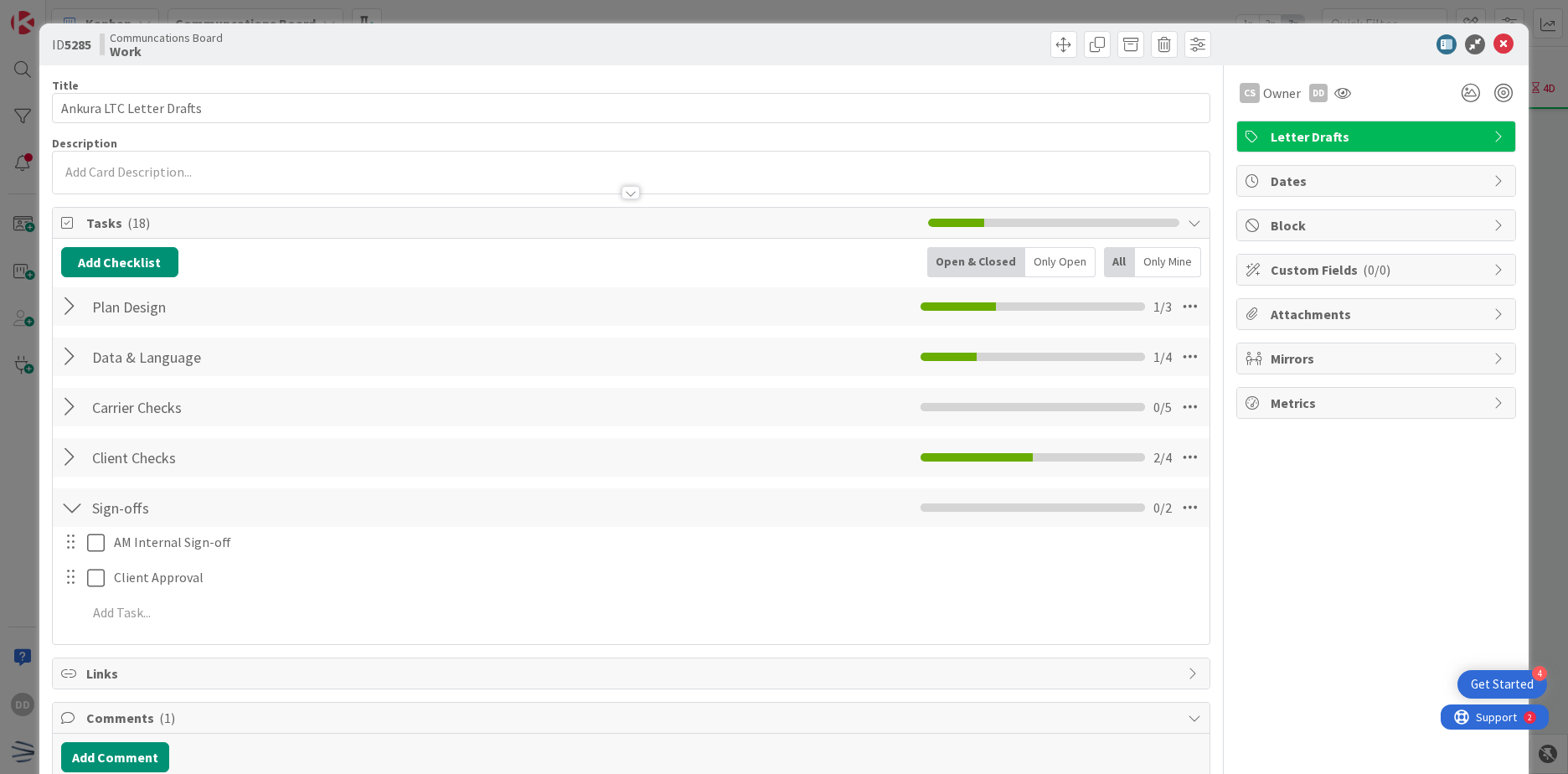
click at [621, 189] on div at bounding box center [630, 192] width 18 height 14
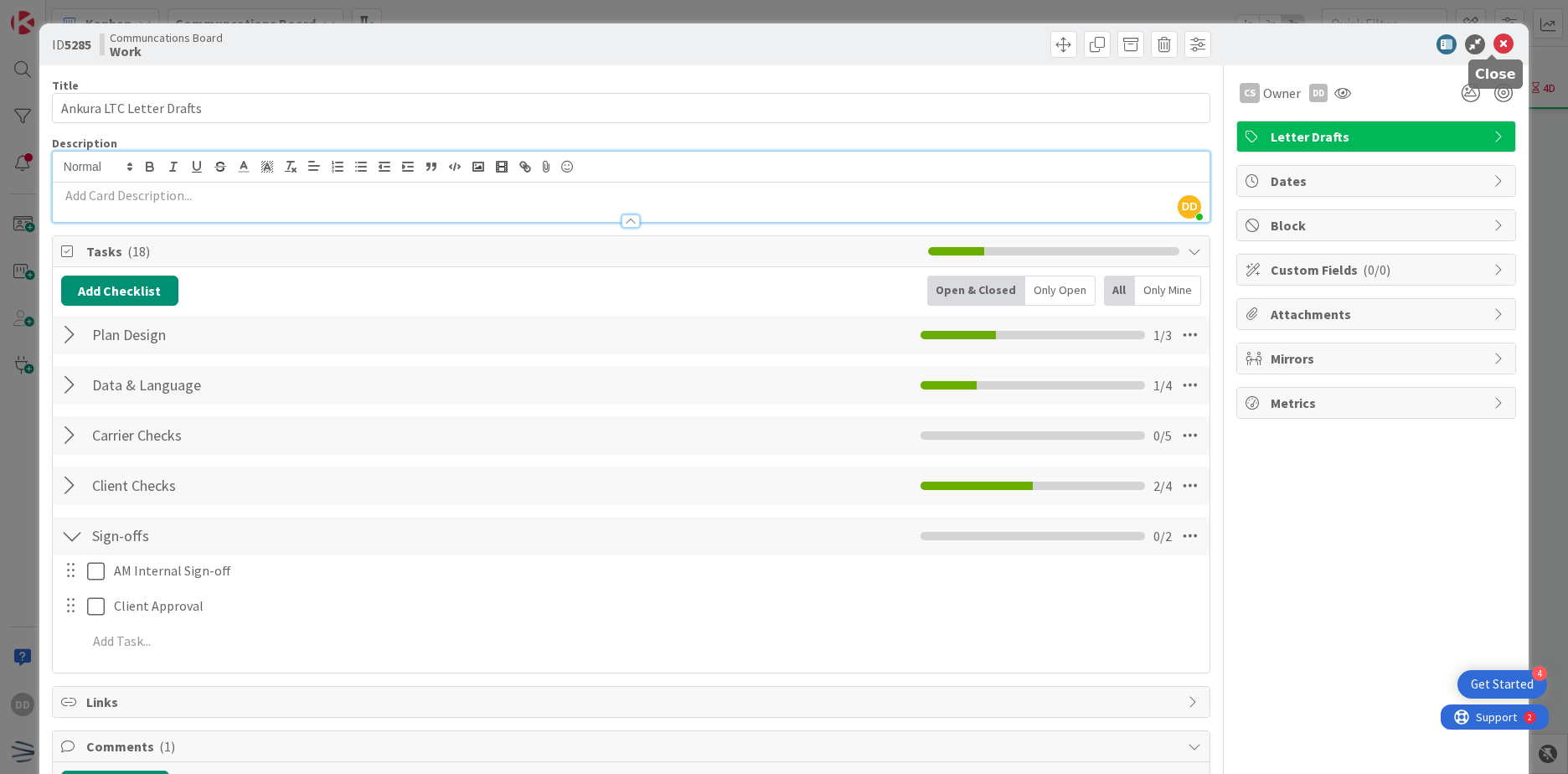
click at [1493, 50] on icon at bounding box center [1503, 45] width 20 height 20
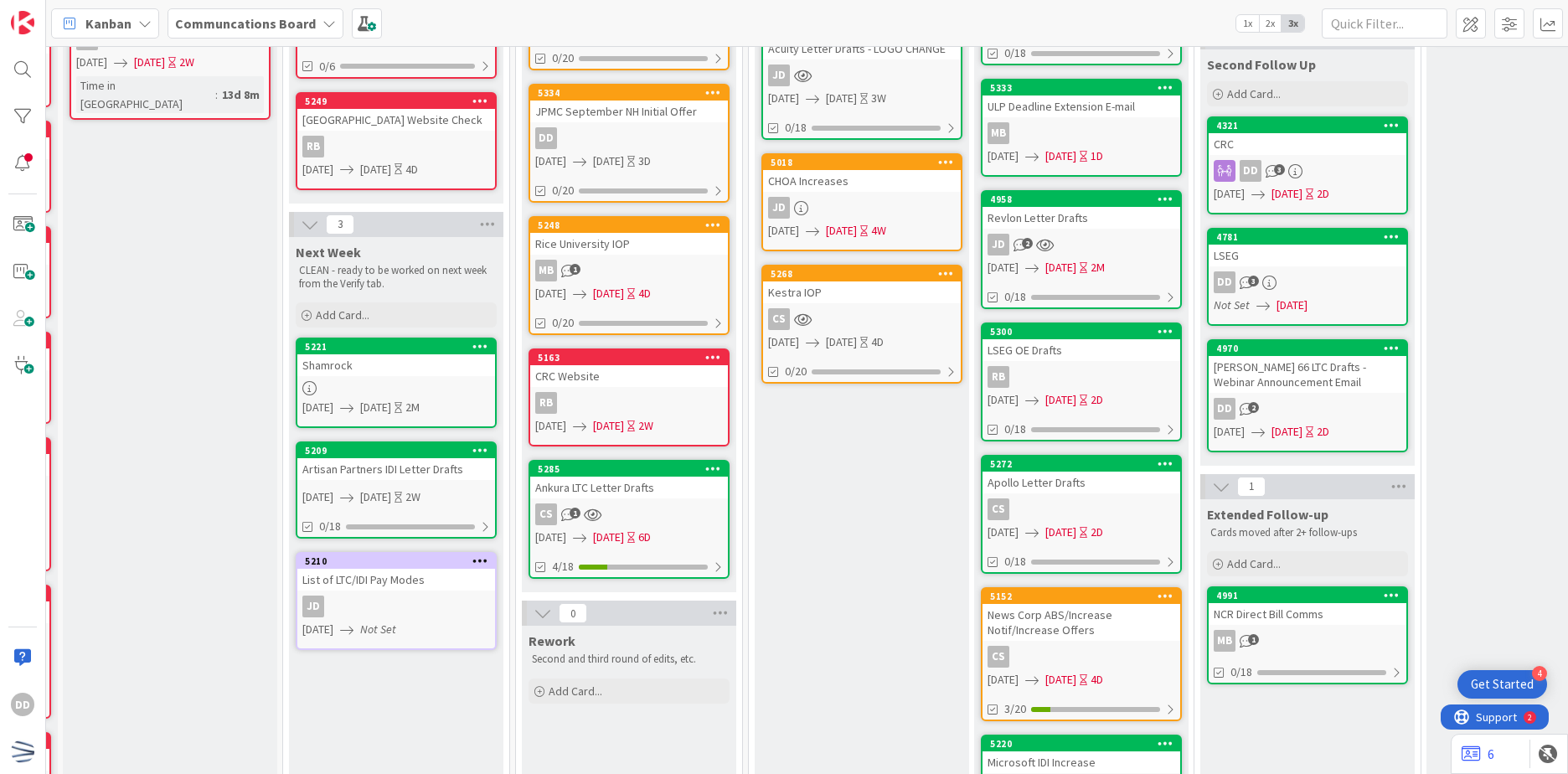
scroll to position [335, 209]
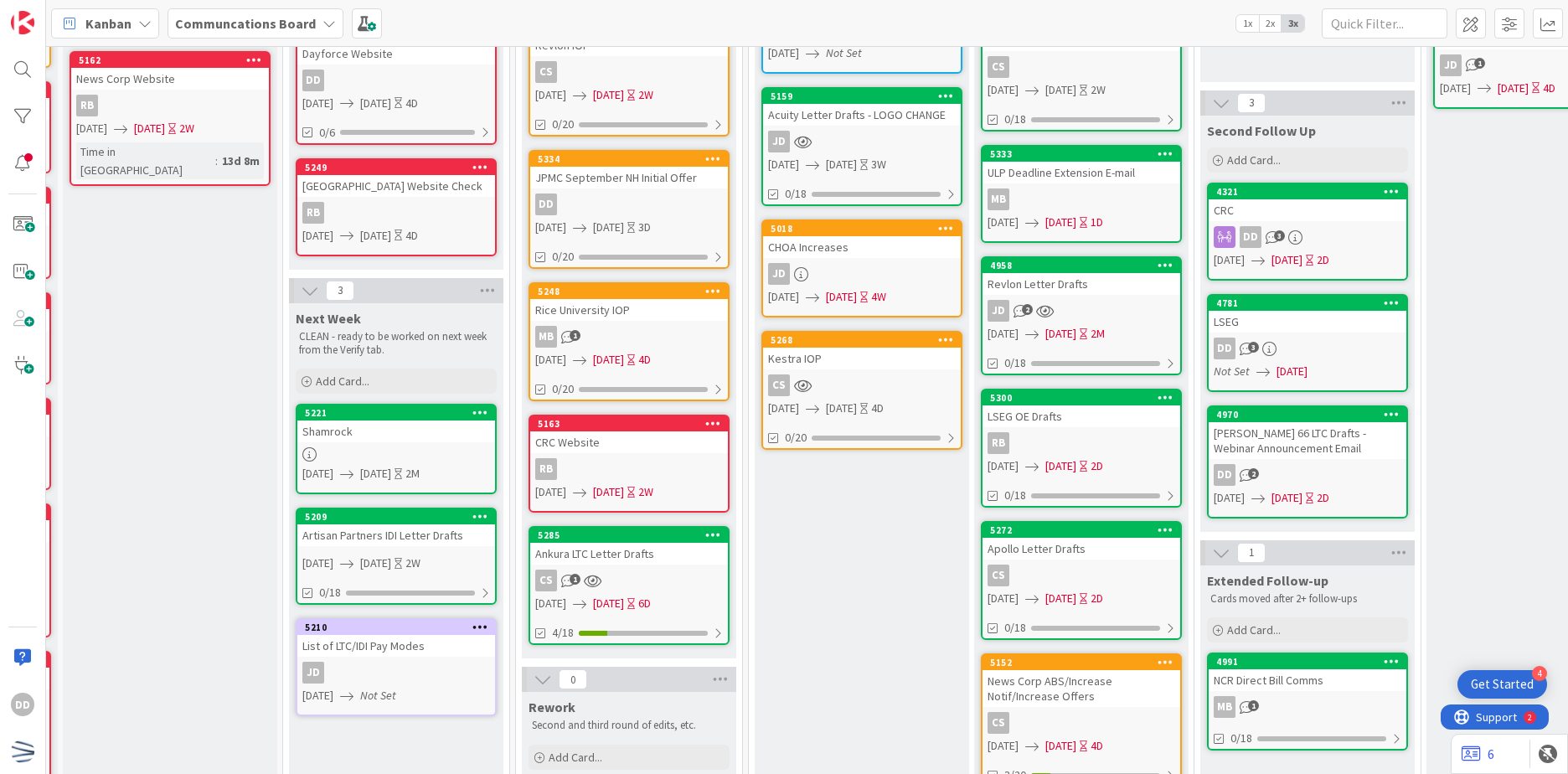
click at [1336, 348] on div "DD 3" at bounding box center [1307, 348] width 198 height 22
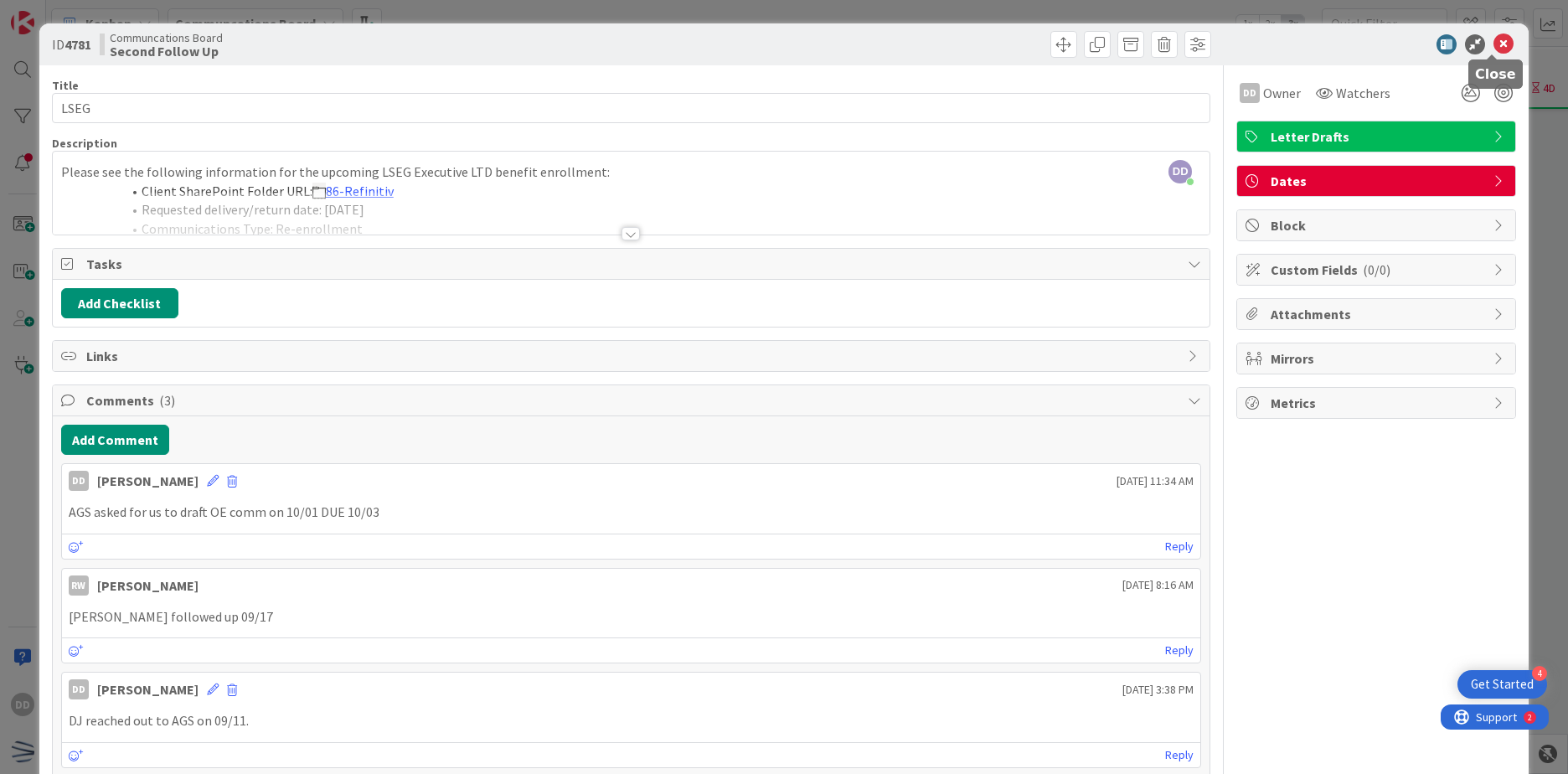
click at [1497, 45] on icon at bounding box center [1503, 45] width 20 height 20
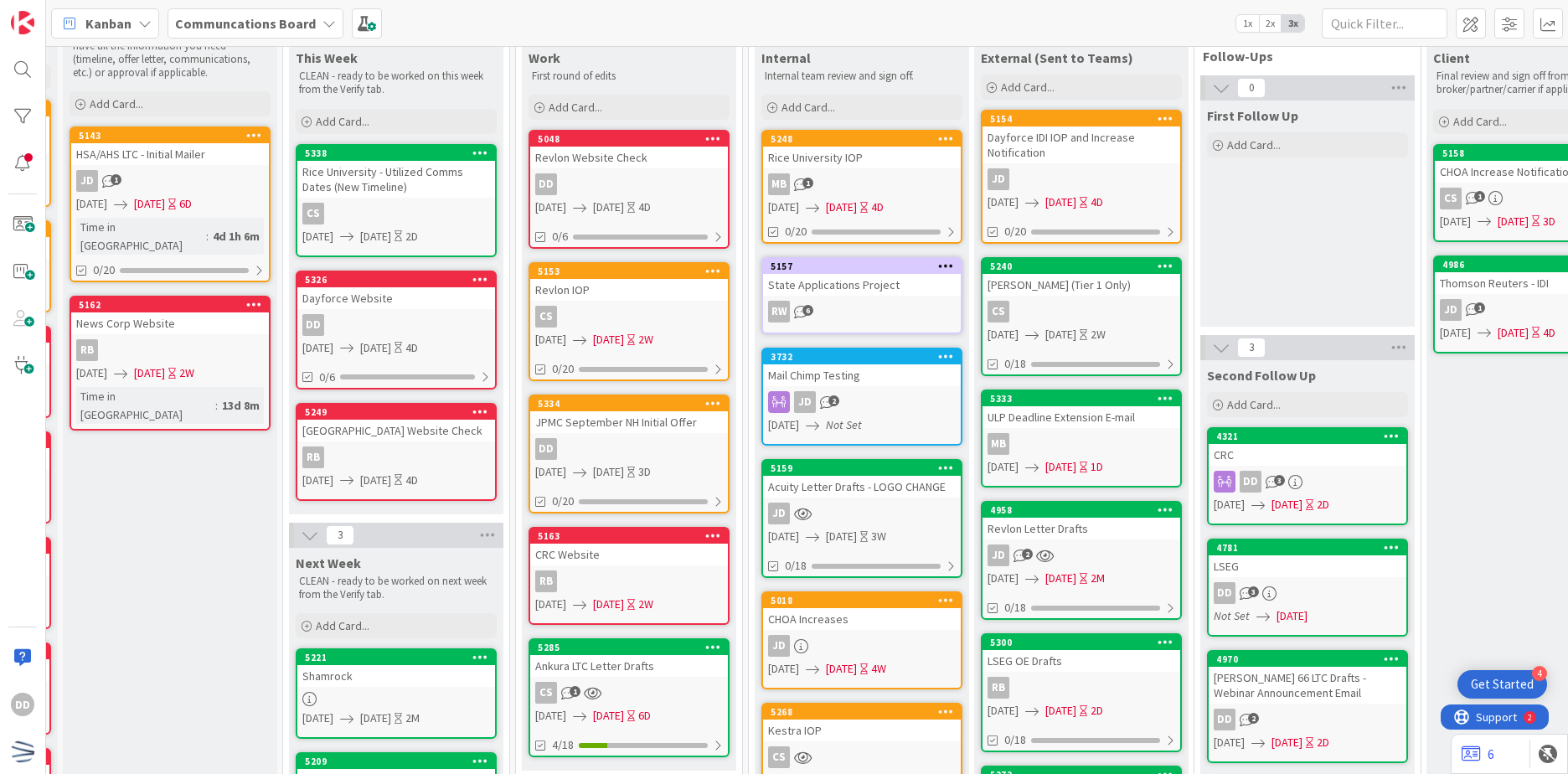
scroll to position [0, 209]
